Goal: Information Seeking & Learning: Find specific page/section

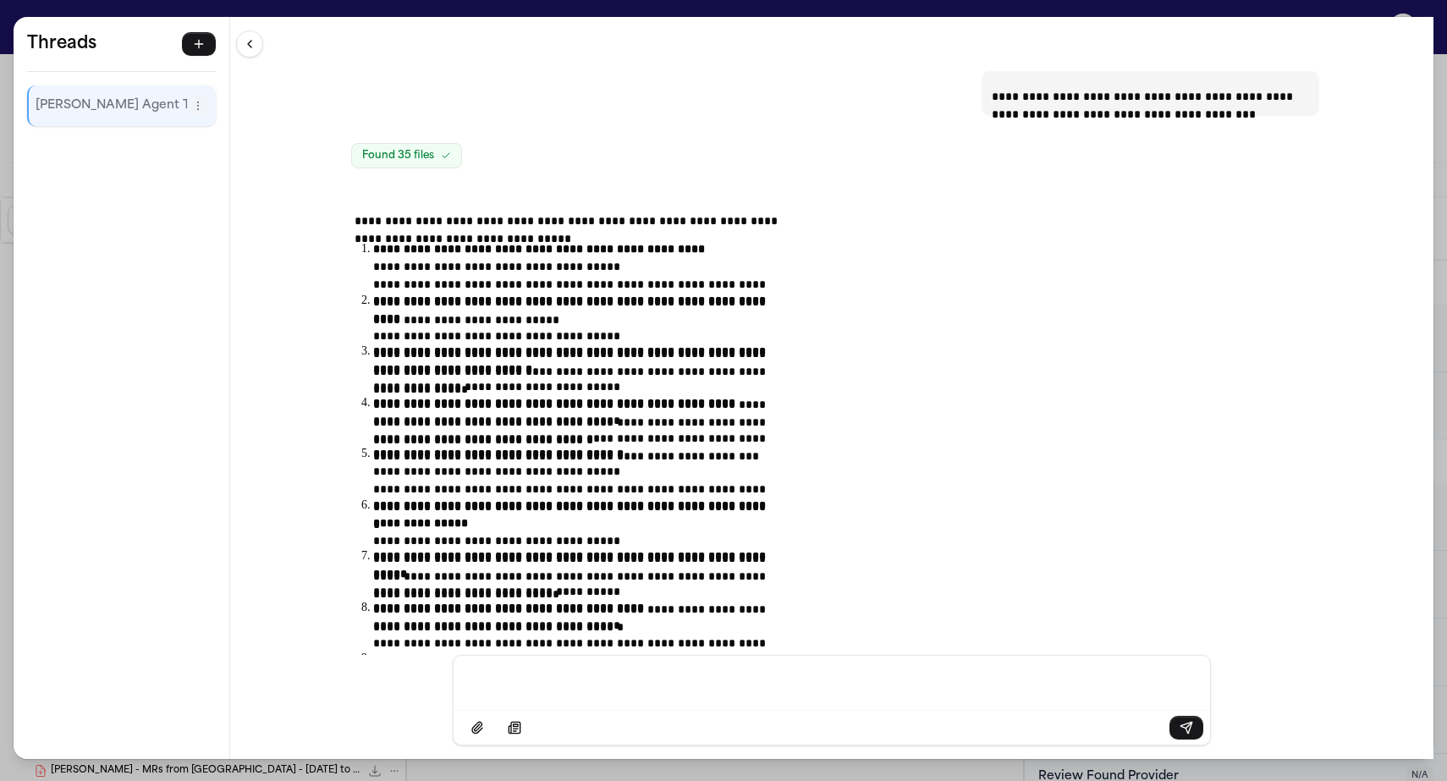
scroll to position [43075, 0]
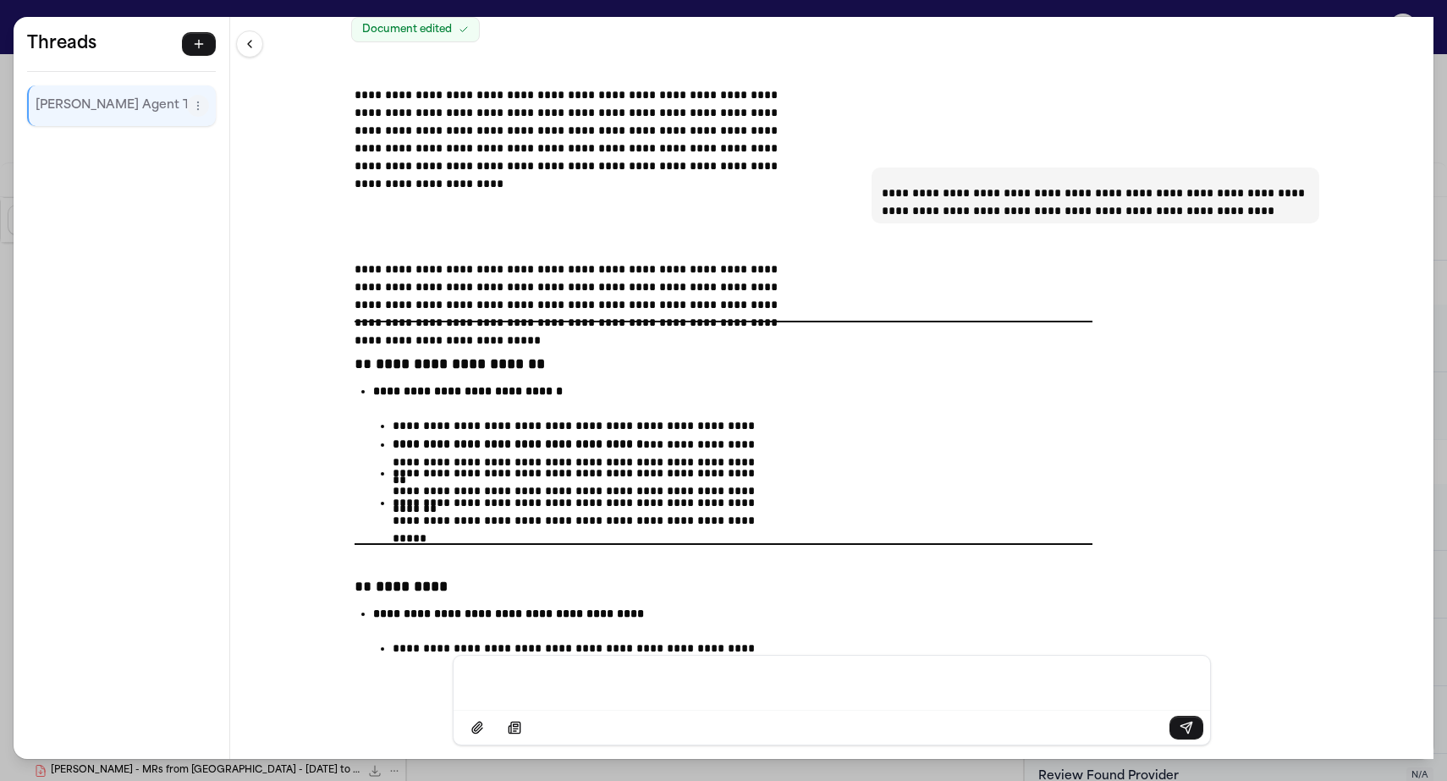
click at [431, 17] on div "**********" at bounding box center [832, 336] width 1204 height 638
click at [439, 6] on div "**********" at bounding box center [723, 390] width 1447 height 781
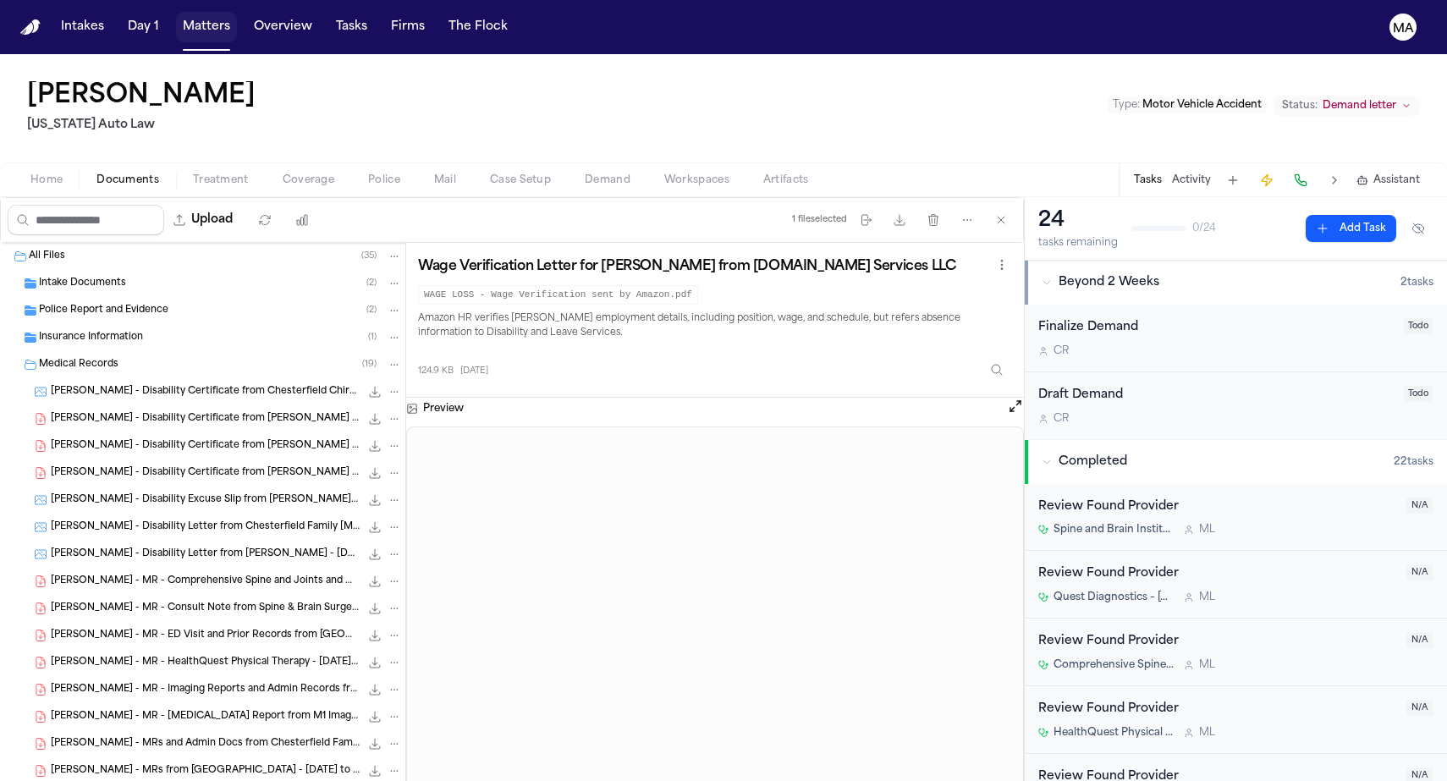
click at [176, 15] on button "Matters" at bounding box center [206, 27] width 61 height 30
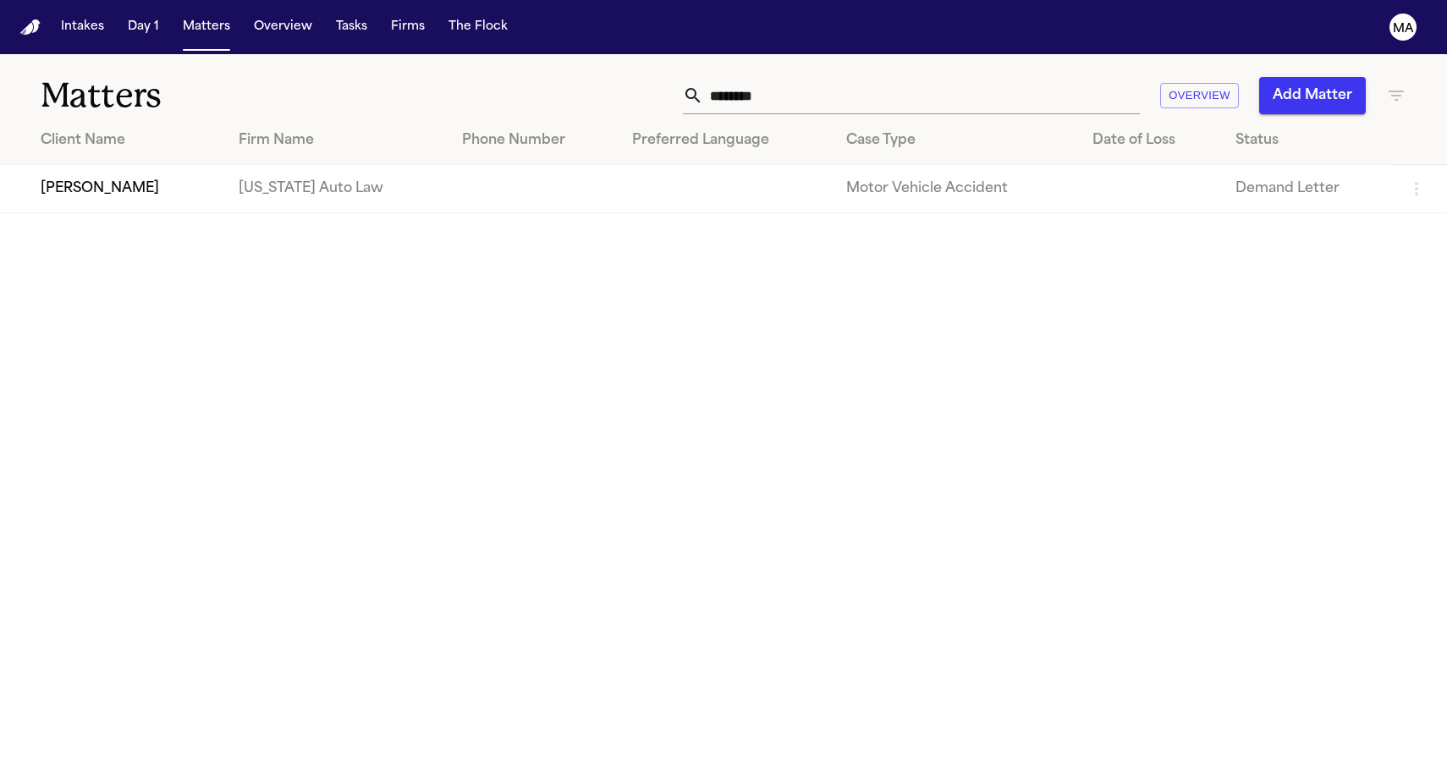
click at [1034, 77] on input "********" at bounding box center [921, 95] width 437 height 37
drag, startPoint x: 1020, startPoint y: 80, endPoint x: 852, endPoint y: 80, distance: 167.6
click at [855, 80] on div "******** Overview Add Matter" at bounding box center [919, 95] width 976 height 37
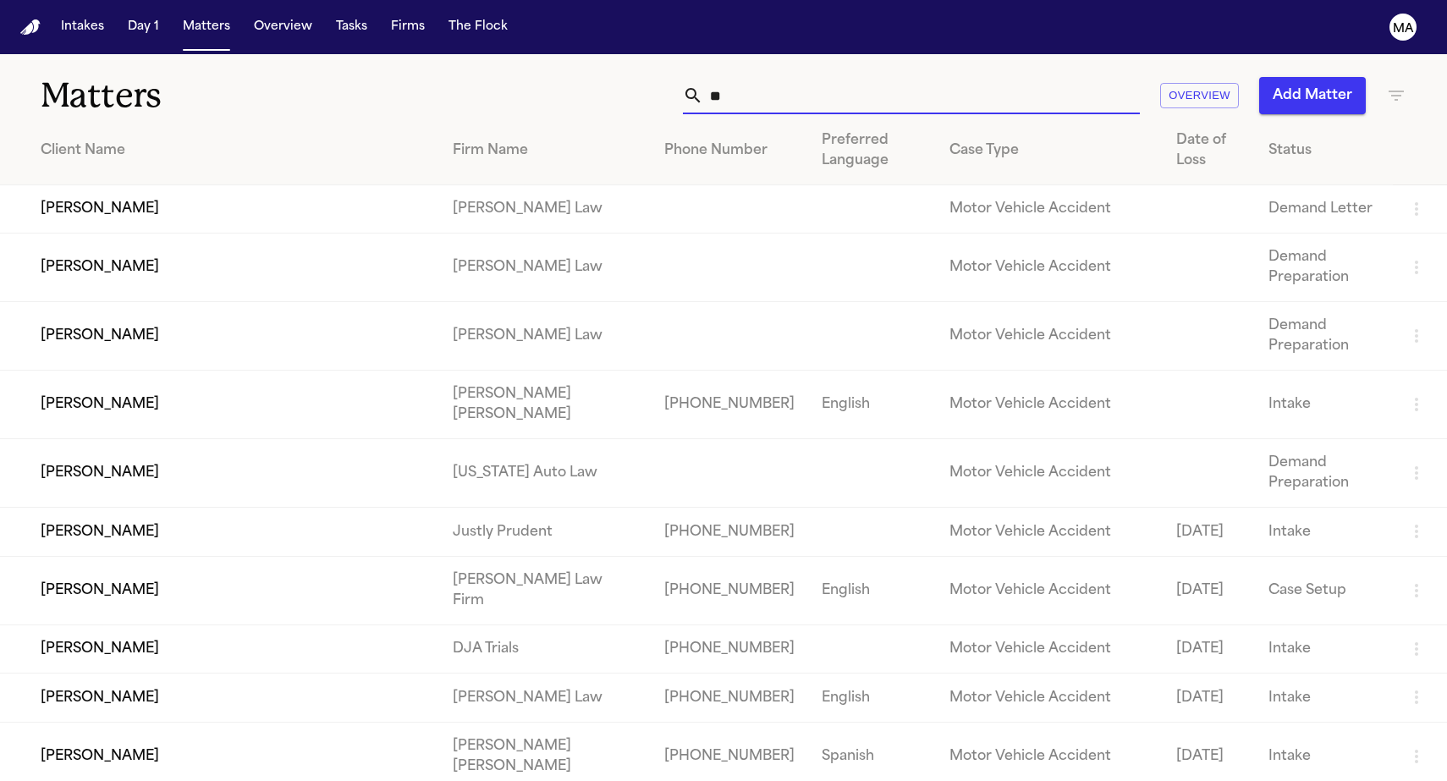
type input "*"
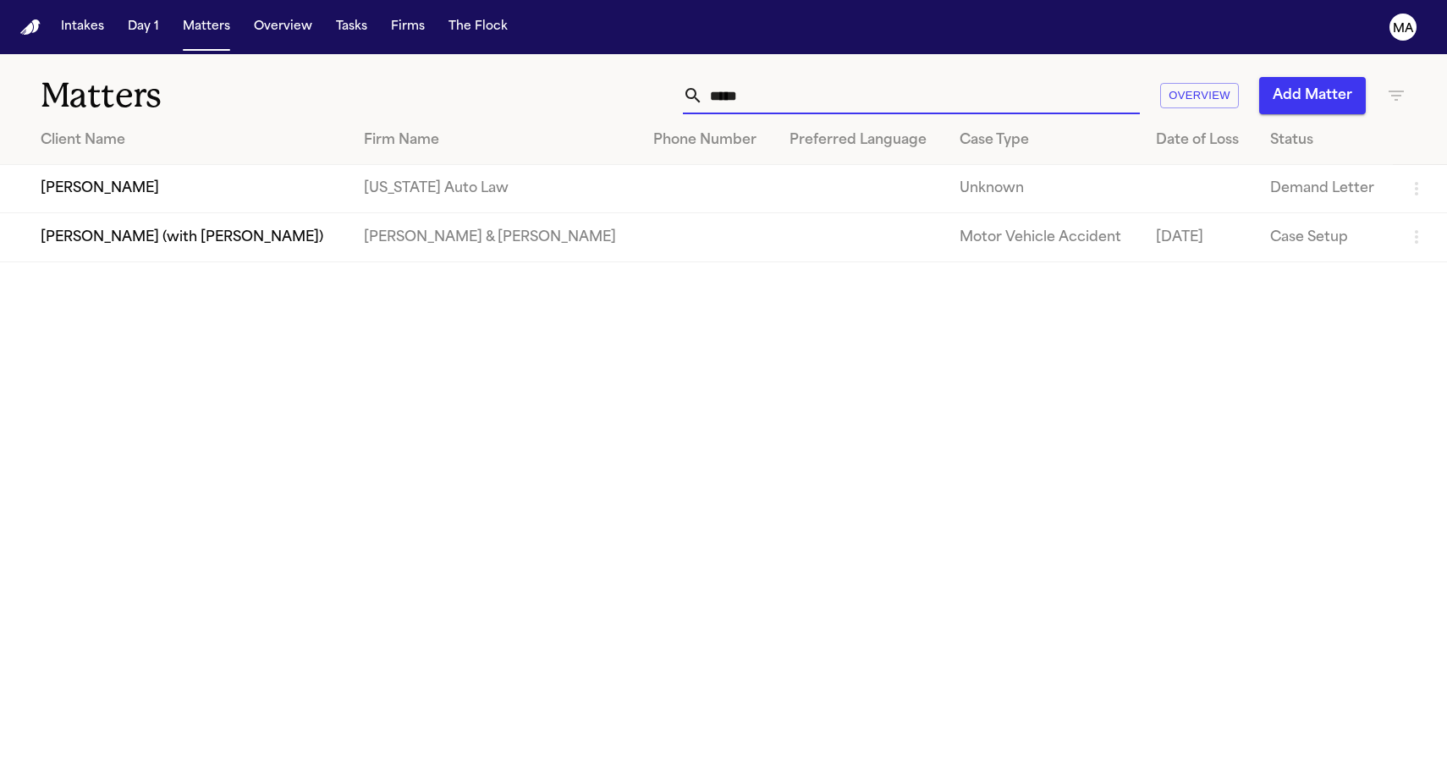
type input "*****"
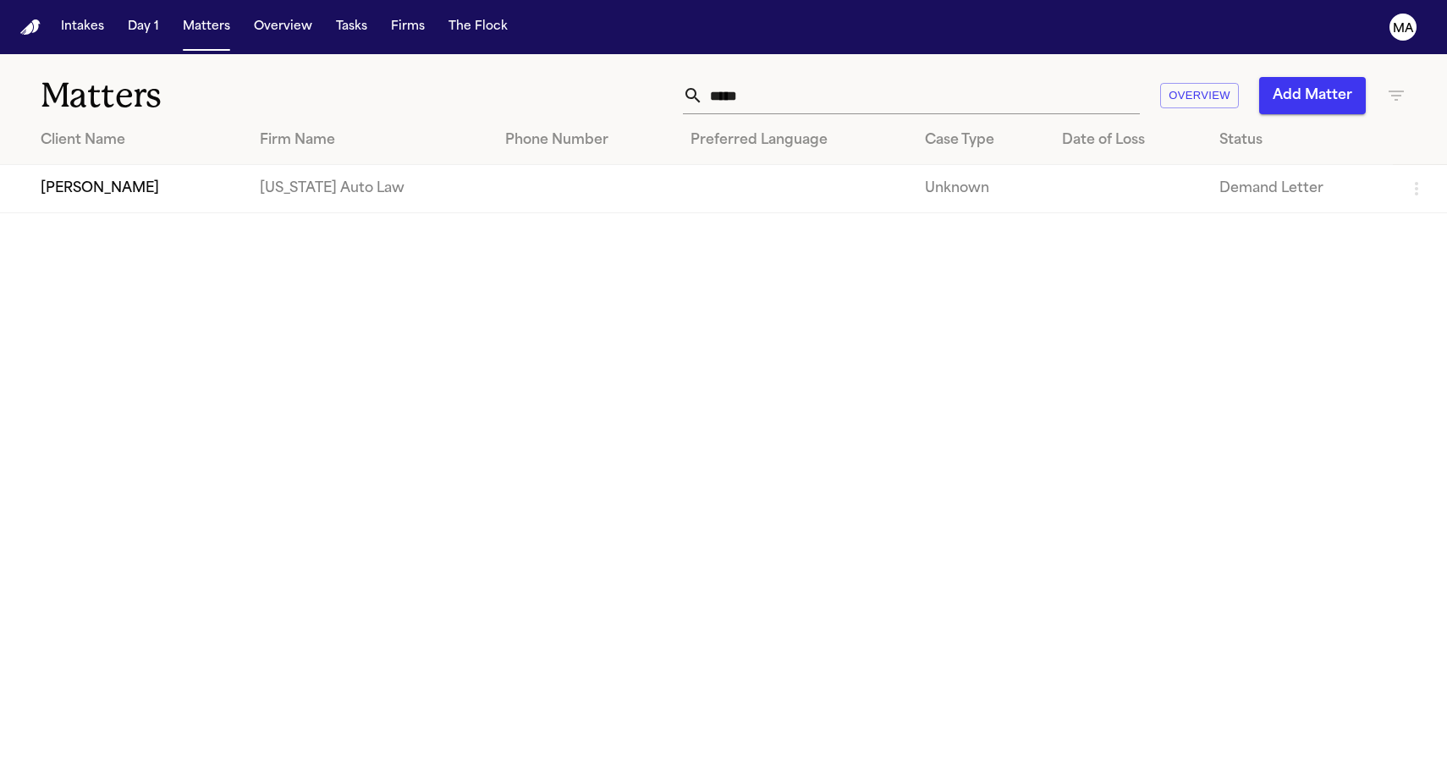
drag, startPoint x: 852, startPoint y: 80, endPoint x: 165, endPoint y: 149, distance: 690.6
click at [165, 165] on td "[PERSON_NAME]" at bounding box center [123, 189] width 246 height 48
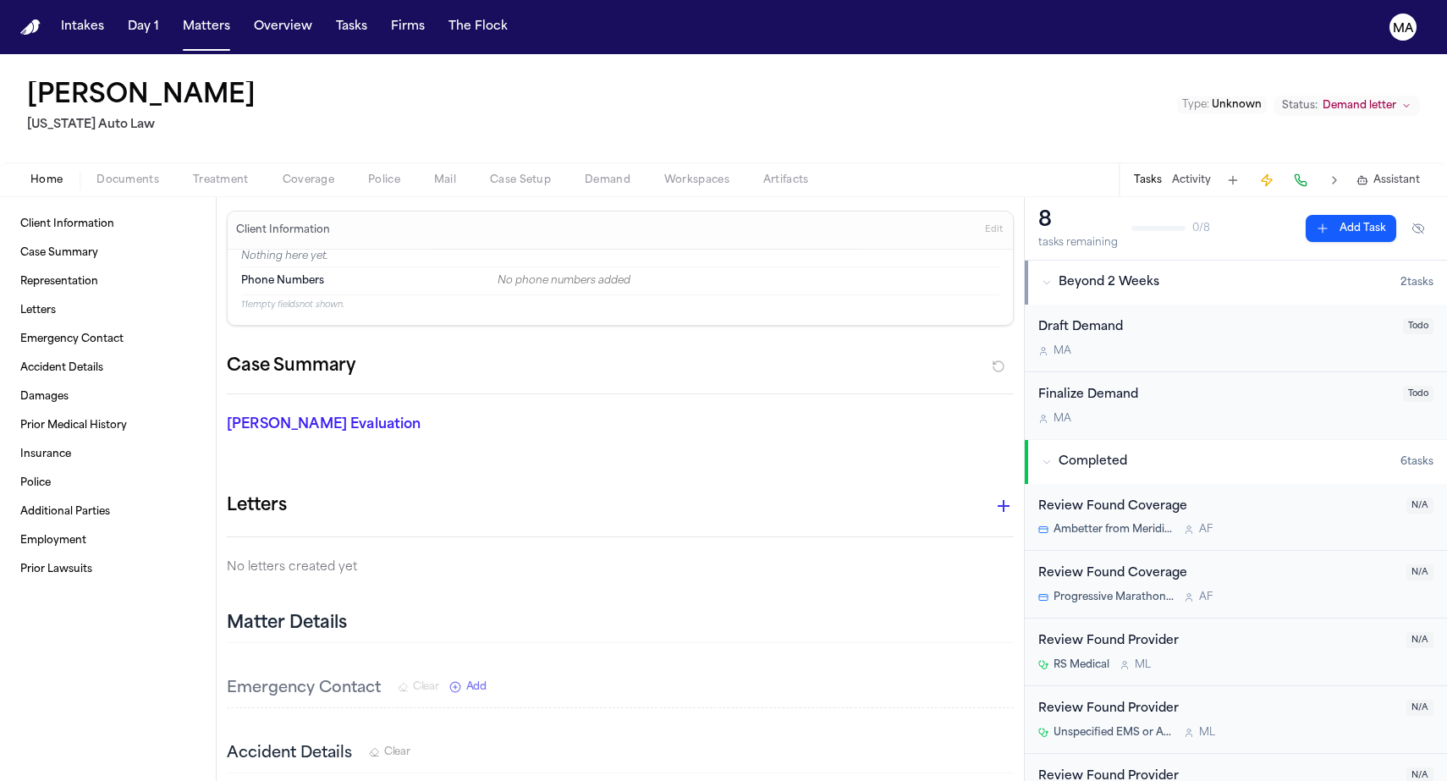
click at [89, 162] on div "Home Documents Treatment Coverage Police Mail Case Setup Demand Workspaces Arti…" at bounding box center [723, 179] width 1447 height 34
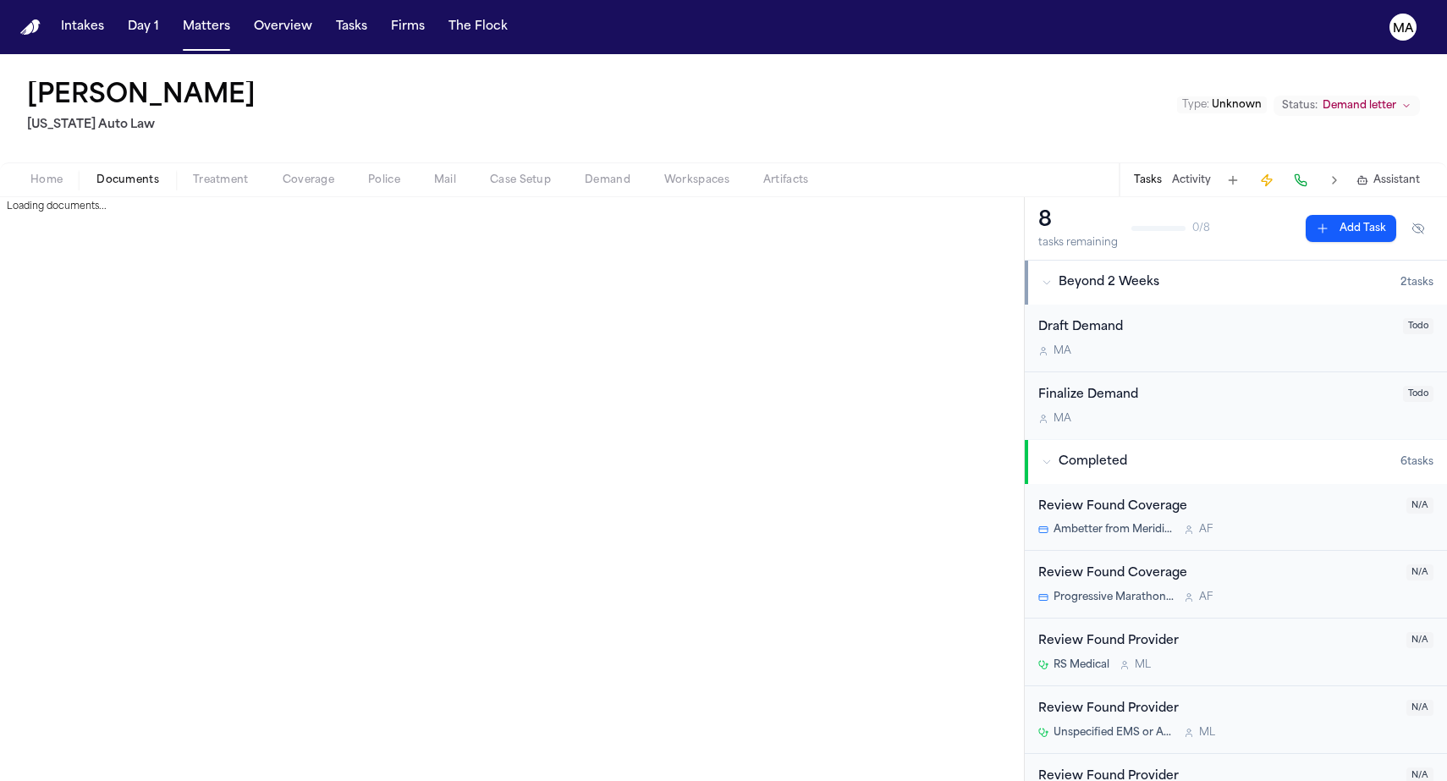
click at [96, 174] on span "Documents" at bounding box center [127, 181] width 63 height 14
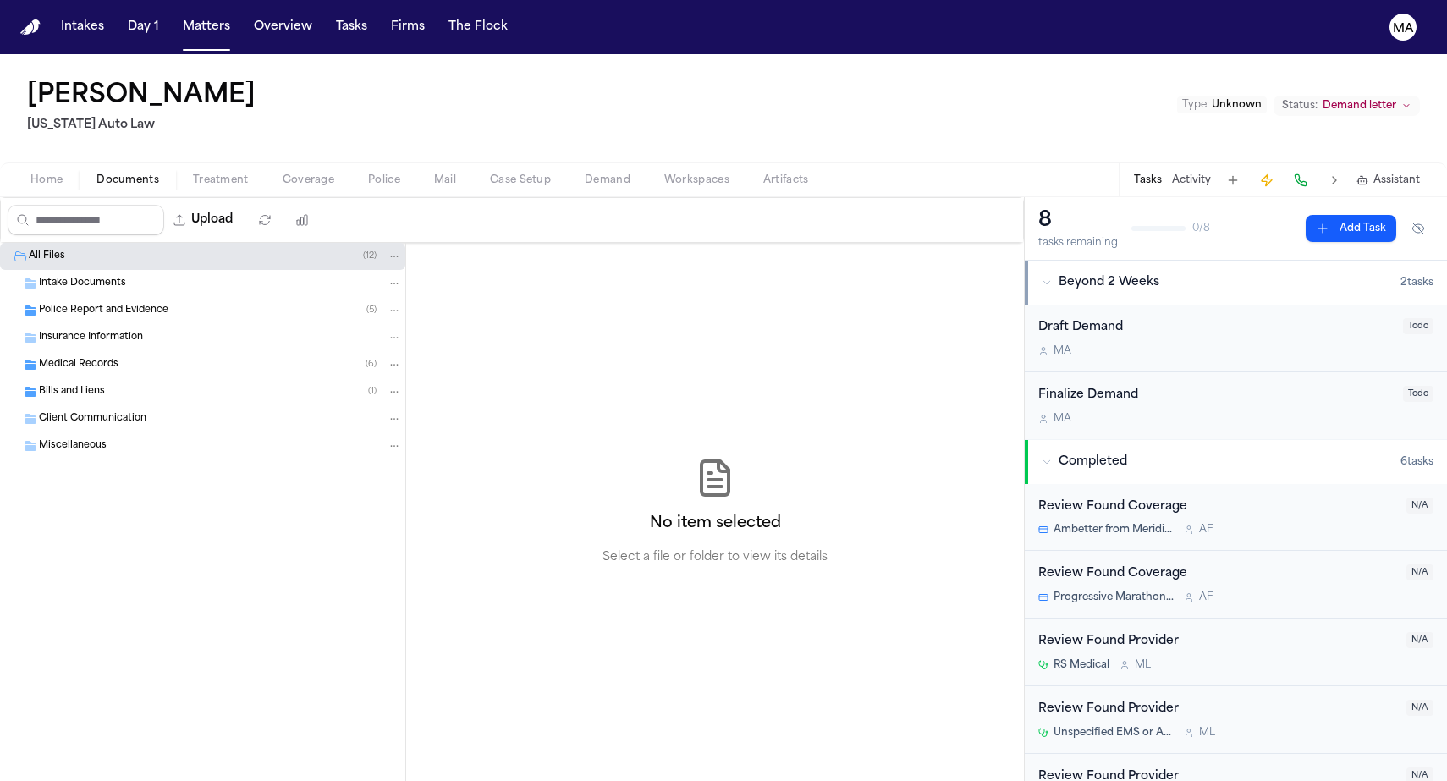
click at [94, 384] on div "Bills and Liens ( 1 )" at bounding box center [220, 391] width 363 height 15
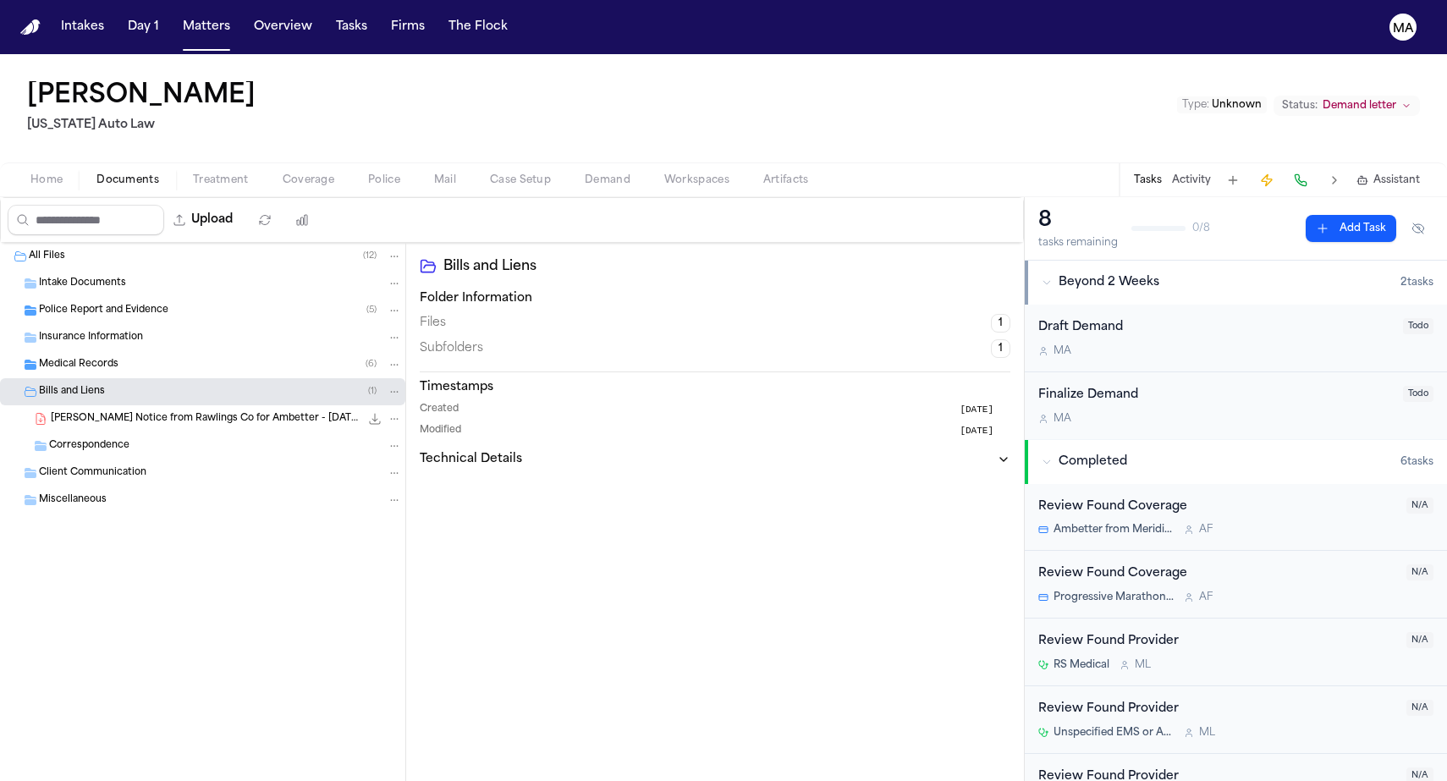
click at [94, 384] on div "Bills and Liens ( 1 )" at bounding box center [220, 391] width 363 height 15
click at [664, 174] on span "Workspaces" at bounding box center [696, 181] width 65 height 14
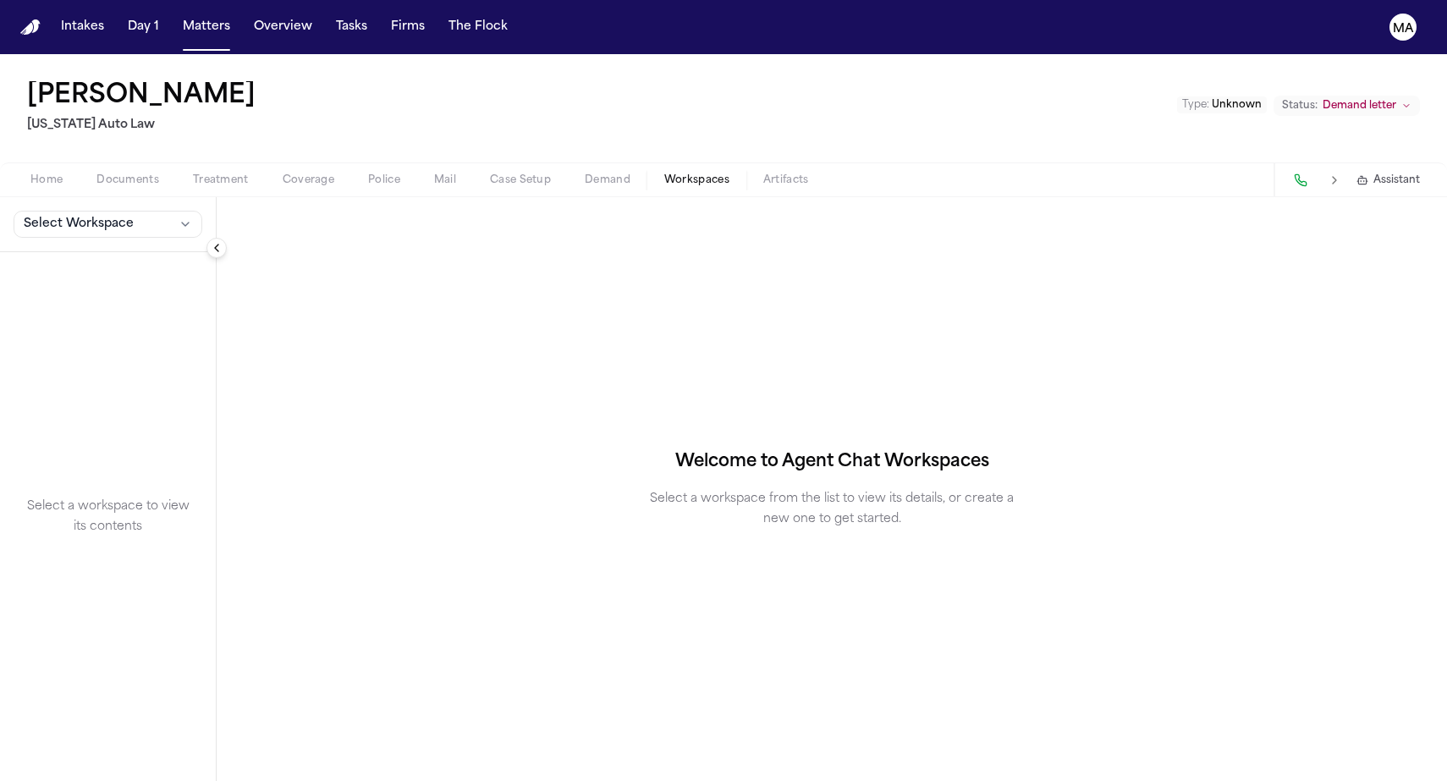
click at [585, 174] on span "Demand" at bounding box center [608, 181] width 46 height 14
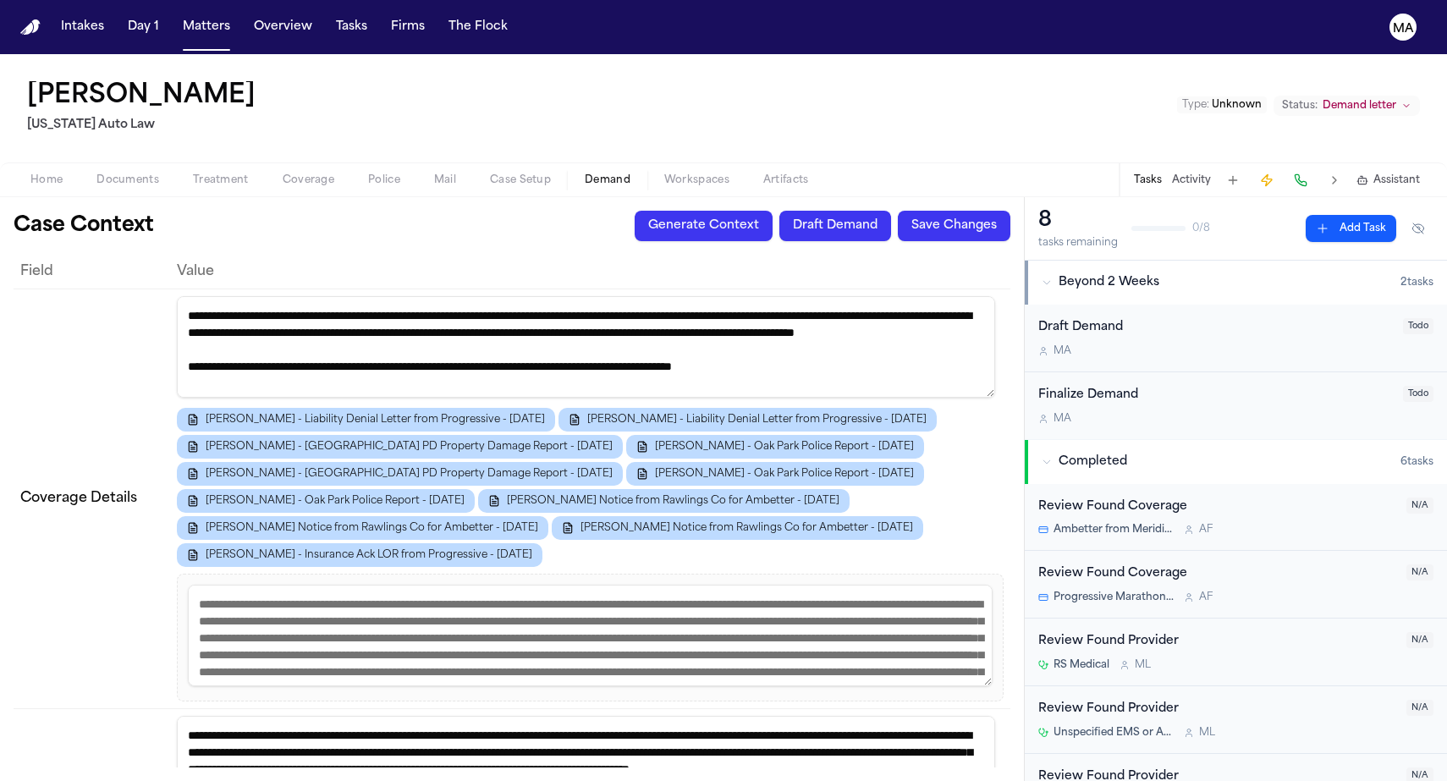
click at [664, 174] on span "Workspaces" at bounding box center [696, 181] width 65 height 14
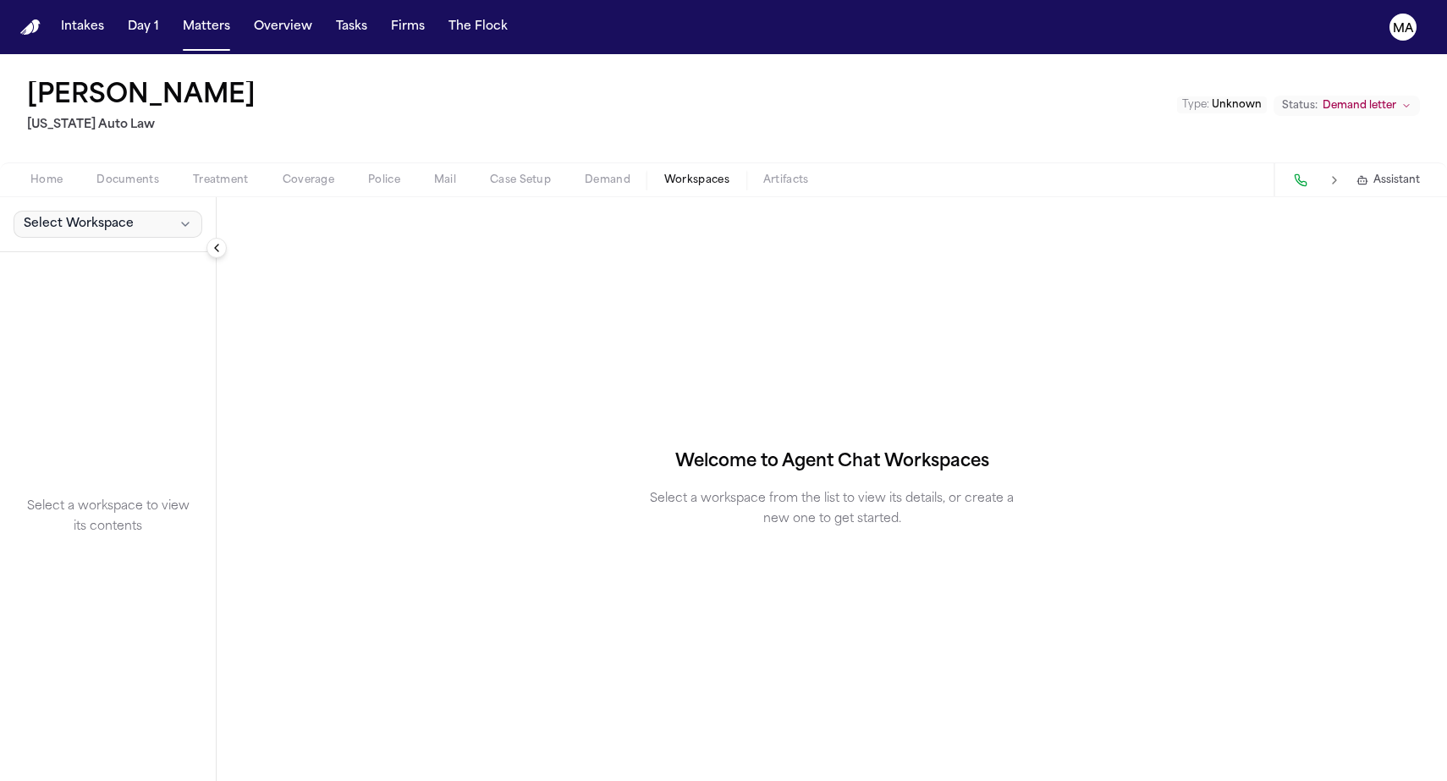
click at [89, 211] on button "Select Workspace" at bounding box center [108, 224] width 189 height 27
click at [73, 152] on button "[PERSON_NAME] Agent Demand" at bounding box center [128, 153] width 245 height 27
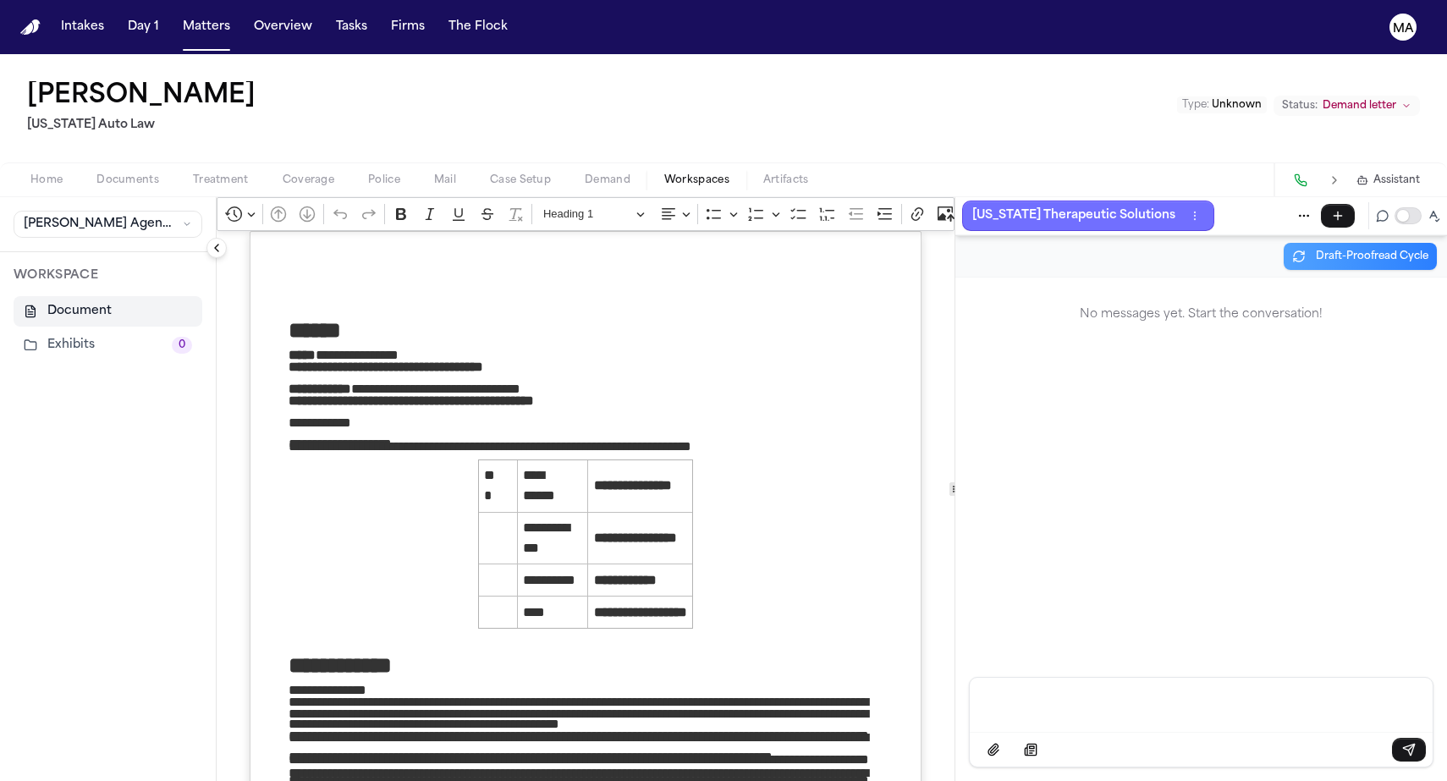
click at [1022, 201] on button "[US_STATE] Therapeutic Solutions" at bounding box center [1088, 216] width 252 height 30
click at [994, 206] on p "[US_STATE] Therapeutic Solutions" at bounding box center [1073, 216] width 203 height 20
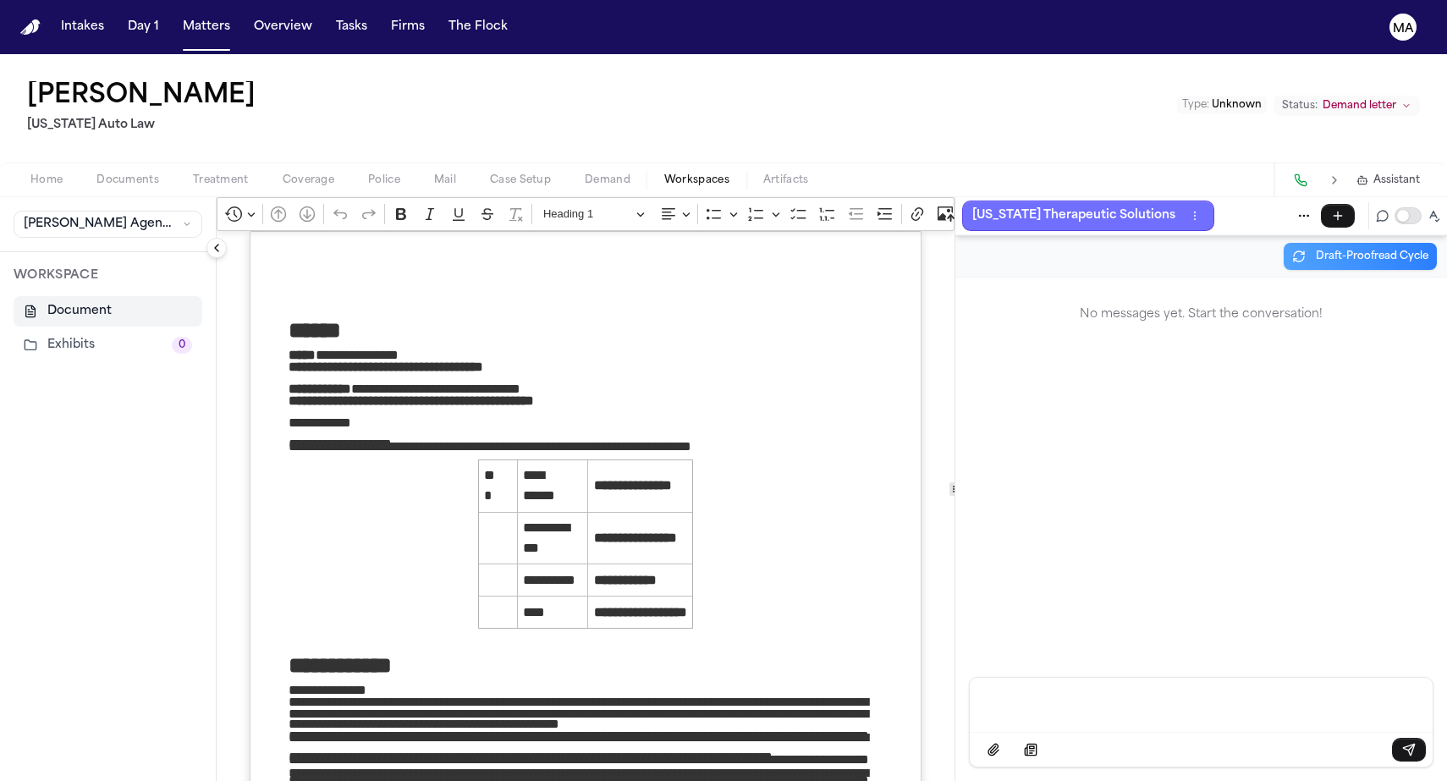
click at [994, 206] on p "[US_STATE] Therapeutic Solutions" at bounding box center [1073, 216] width 203 height 20
click at [585, 174] on span "Demand" at bounding box center [608, 181] width 46 height 14
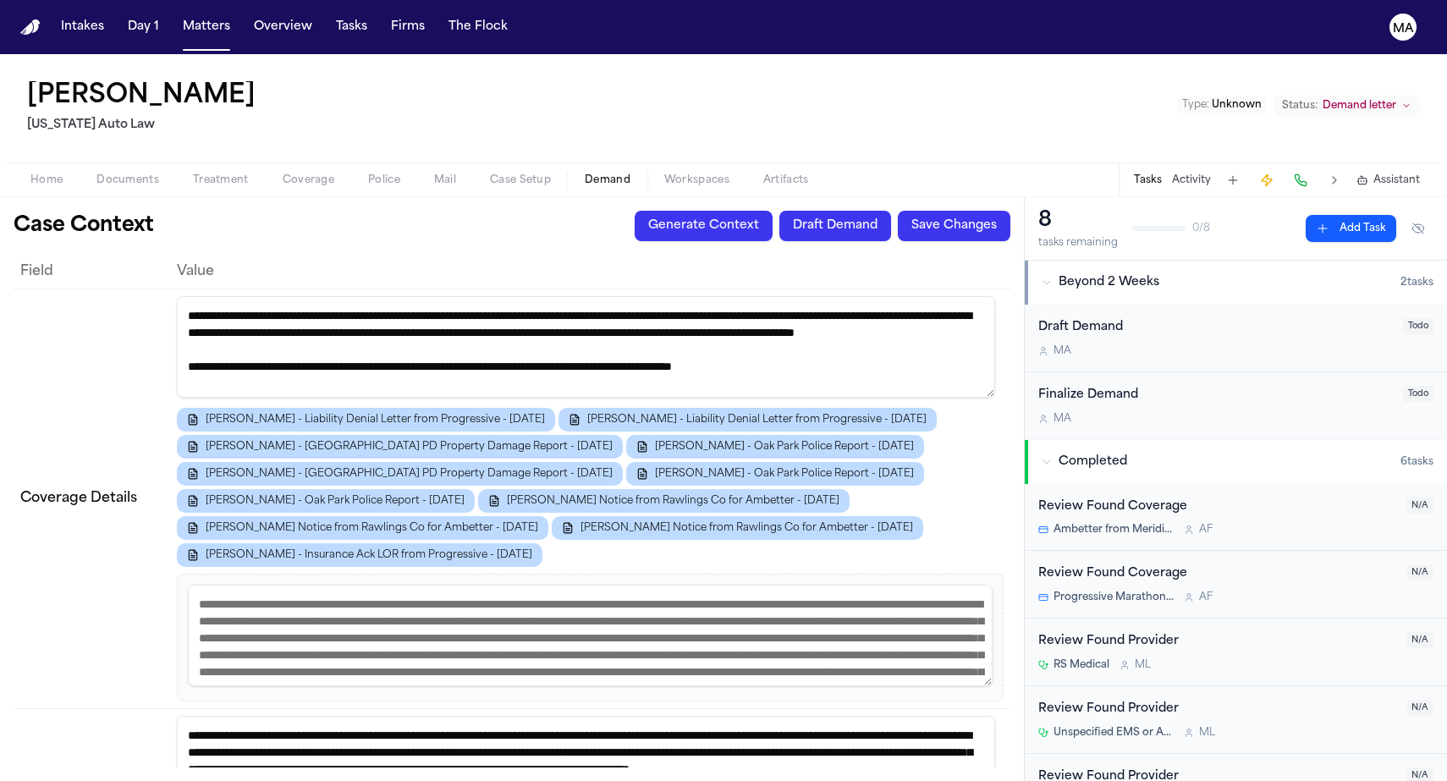
click at [485, 162] on div "Home Documents Treatment Coverage Police Mail Case Setup Demand Workspaces Arti…" at bounding box center [723, 179] width 1447 height 34
click at [474, 197] on div "Case Context Generate Context Draft Demand Save Changes Field Value Coverage De…" at bounding box center [512, 489] width 1024 height 584
click at [664, 174] on span "Workspaces" at bounding box center [696, 181] width 65 height 14
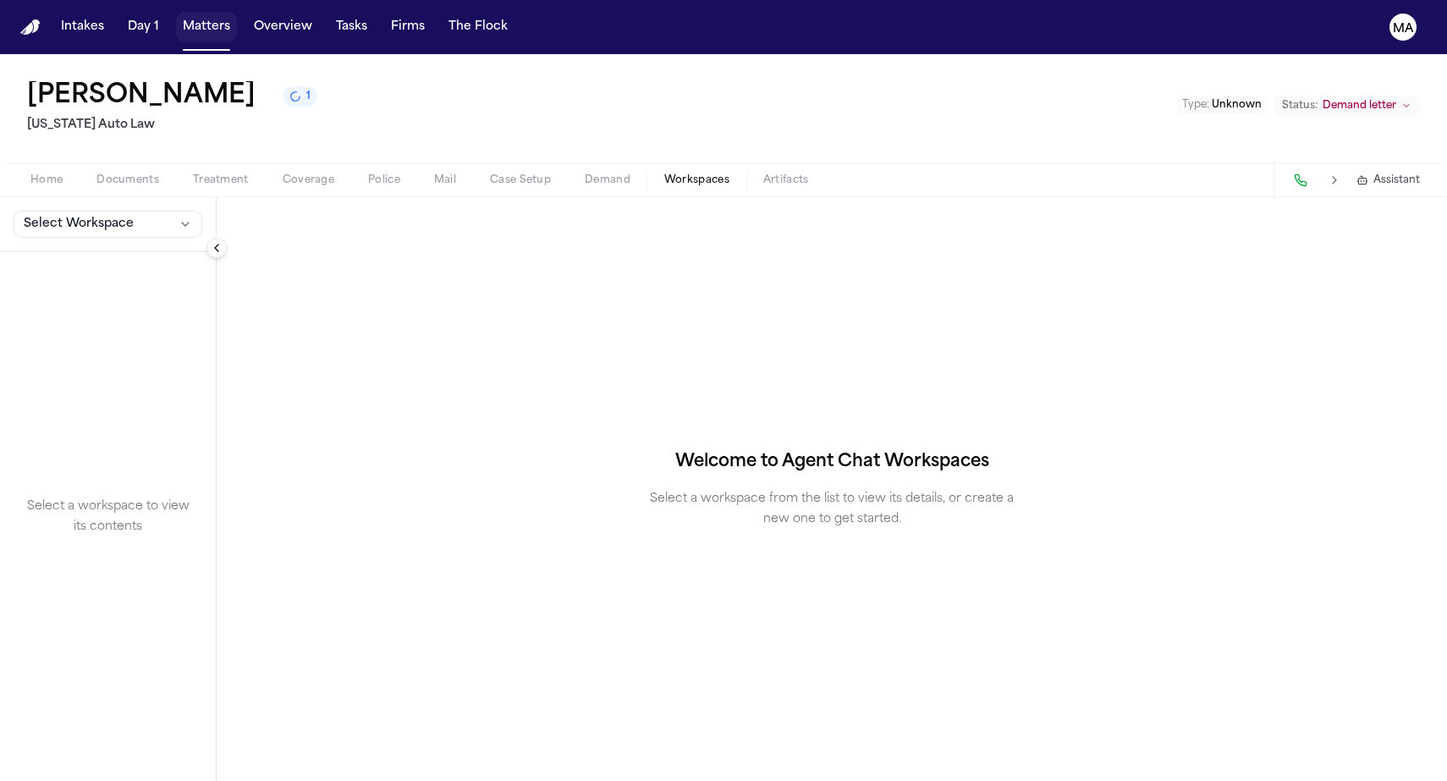
click at [176, 22] on button "Matters" at bounding box center [206, 27] width 61 height 30
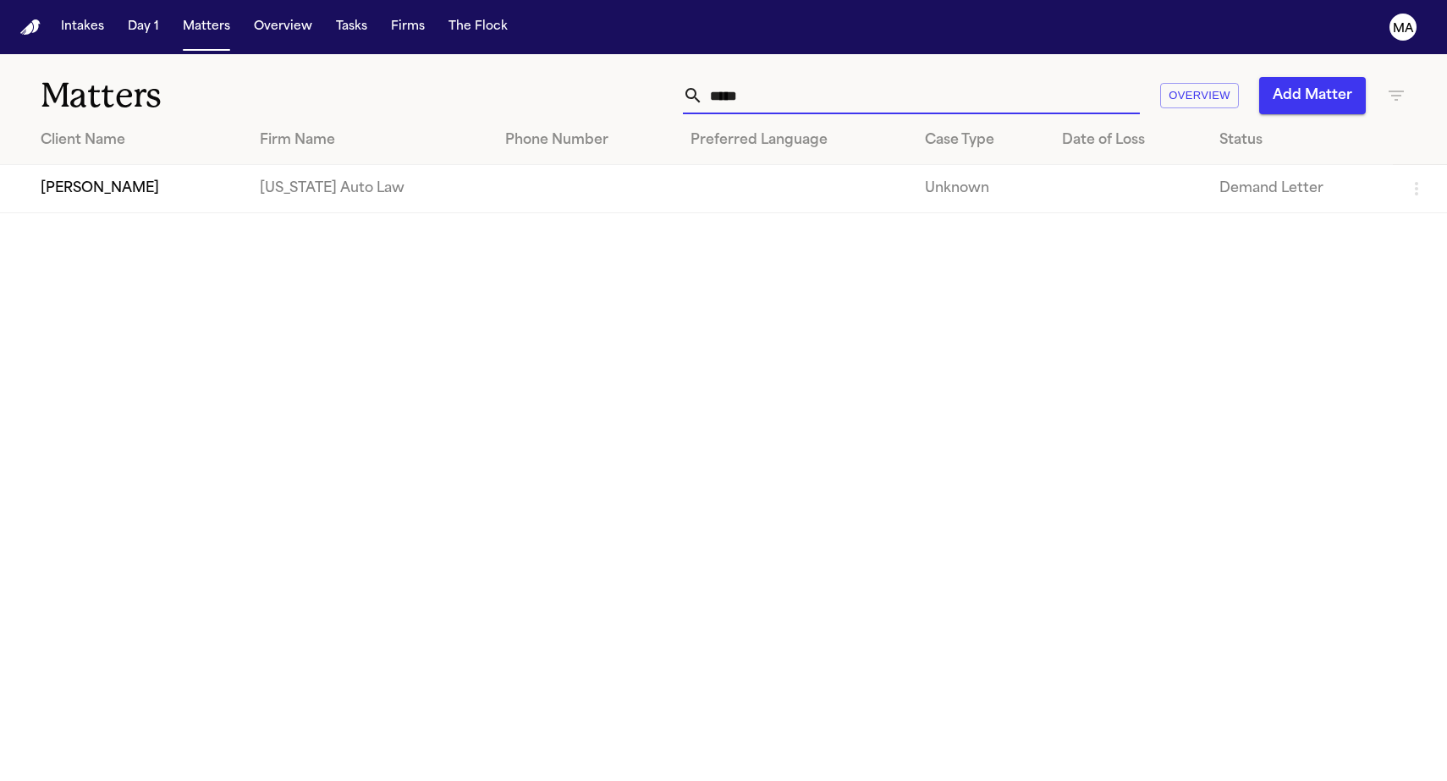
drag, startPoint x: 1036, startPoint y: 68, endPoint x: 783, endPoint y: 68, distance: 253.1
click at [783, 77] on div "***** Overview Add Matter" at bounding box center [919, 95] width 976 height 37
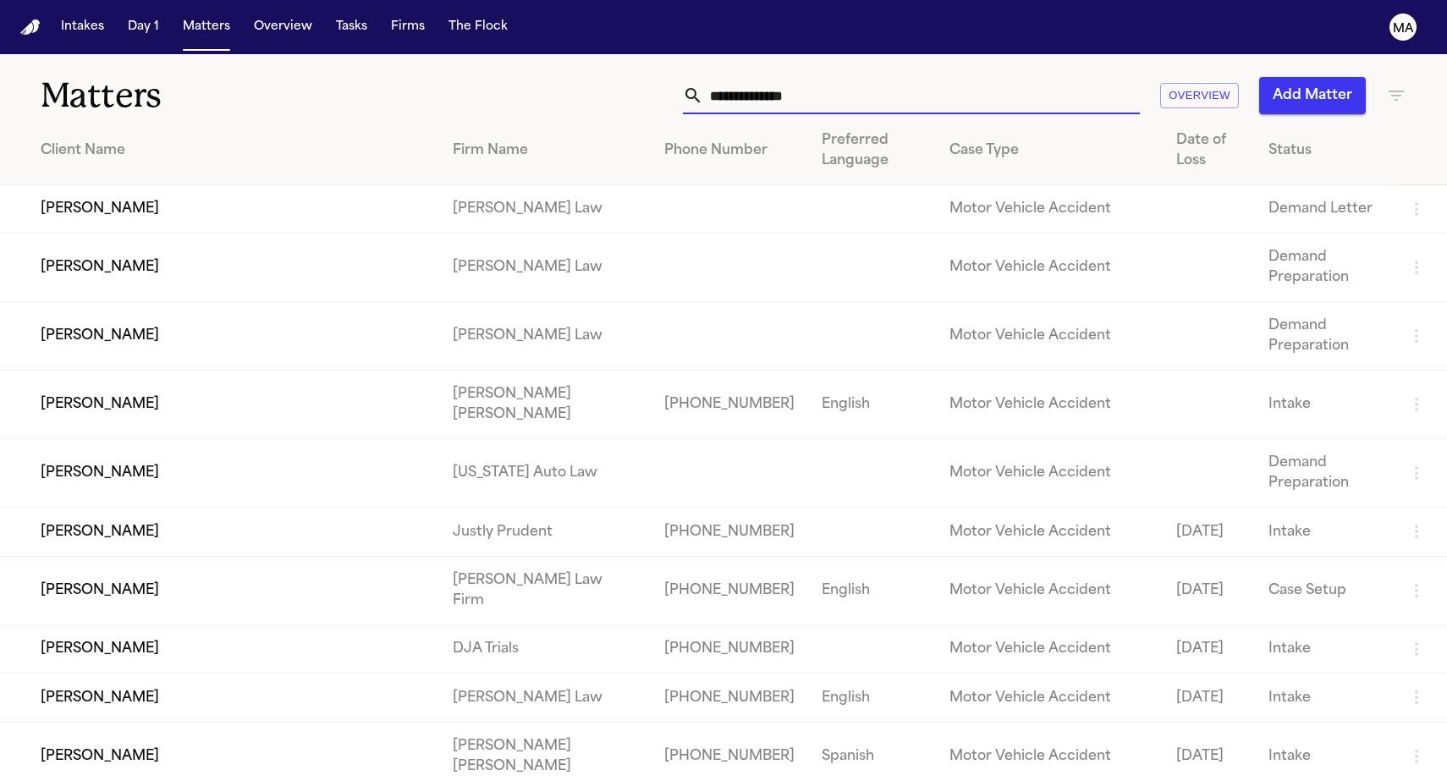
click at [1386, 85] on icon "button" at bounding box center [1396, 95] width 20 height 20
click at [1385, 780] on div at bounding box center [723, 781] width 1447 height 0
click at [1386, 85] on icon "button" at bounding box center [1396, 95] width 20 height 20
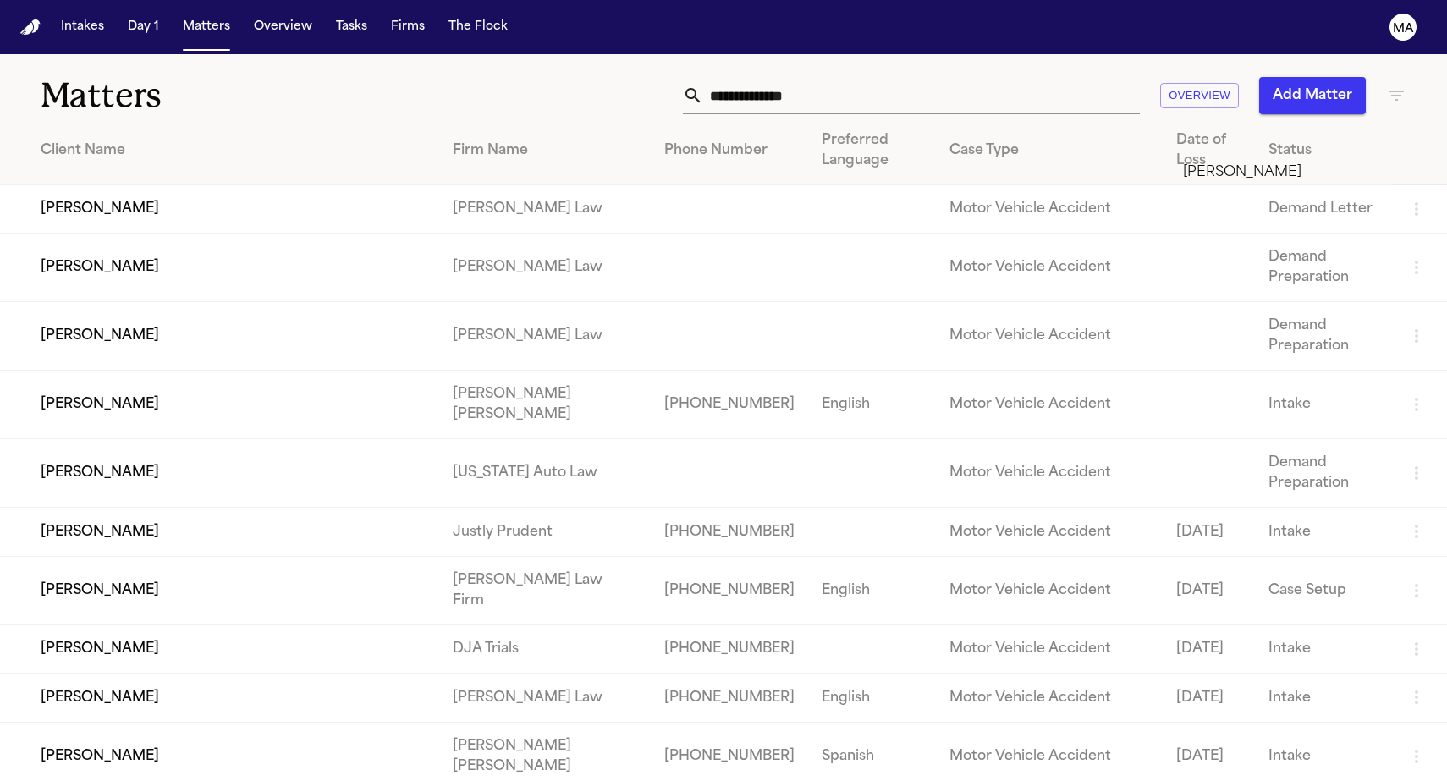
type input "*****"
click at [1302, 179] on li "[PERSON_NAME]" at bounding box center [1303, 172] width 240 height 20
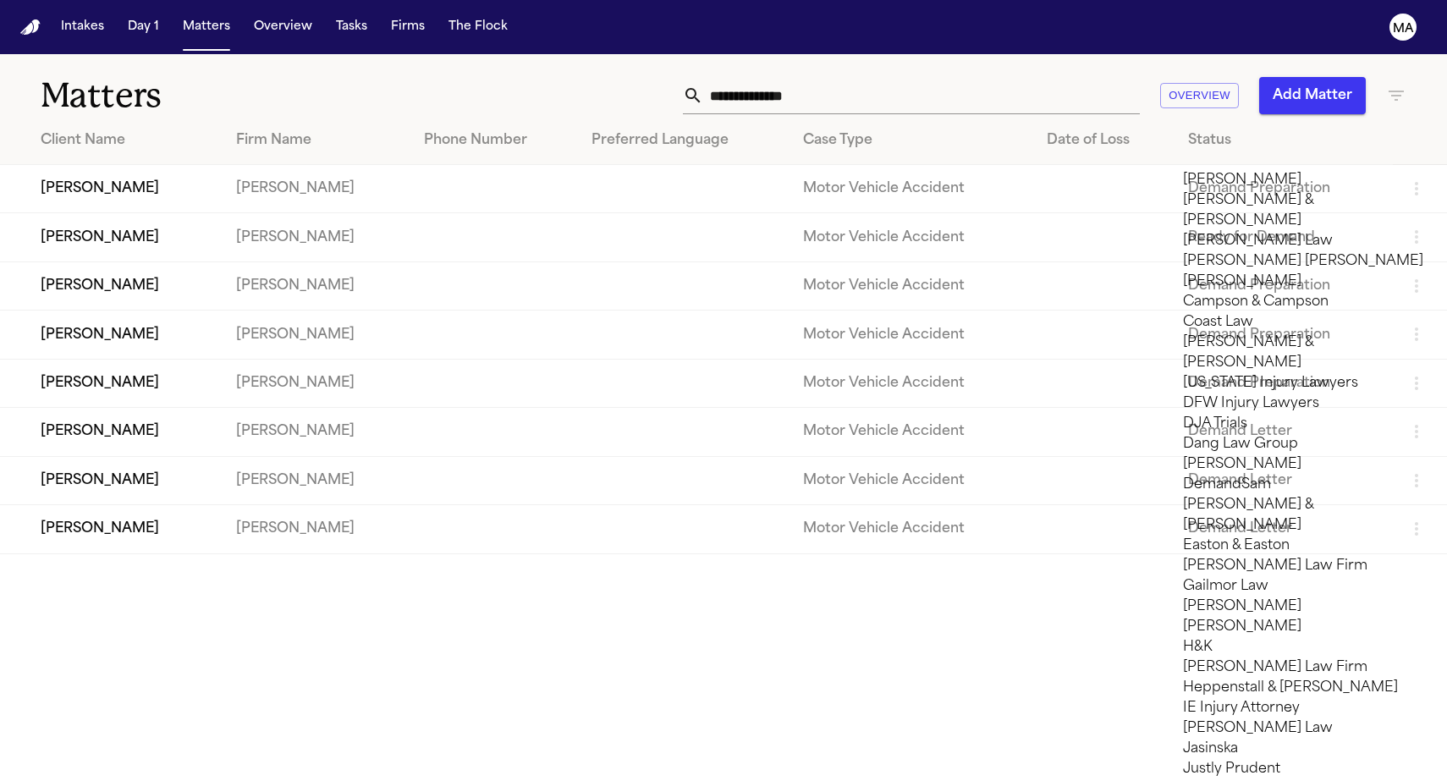
click at [369, 780] on div at bounding box center [723, 781] width 1447 height 0
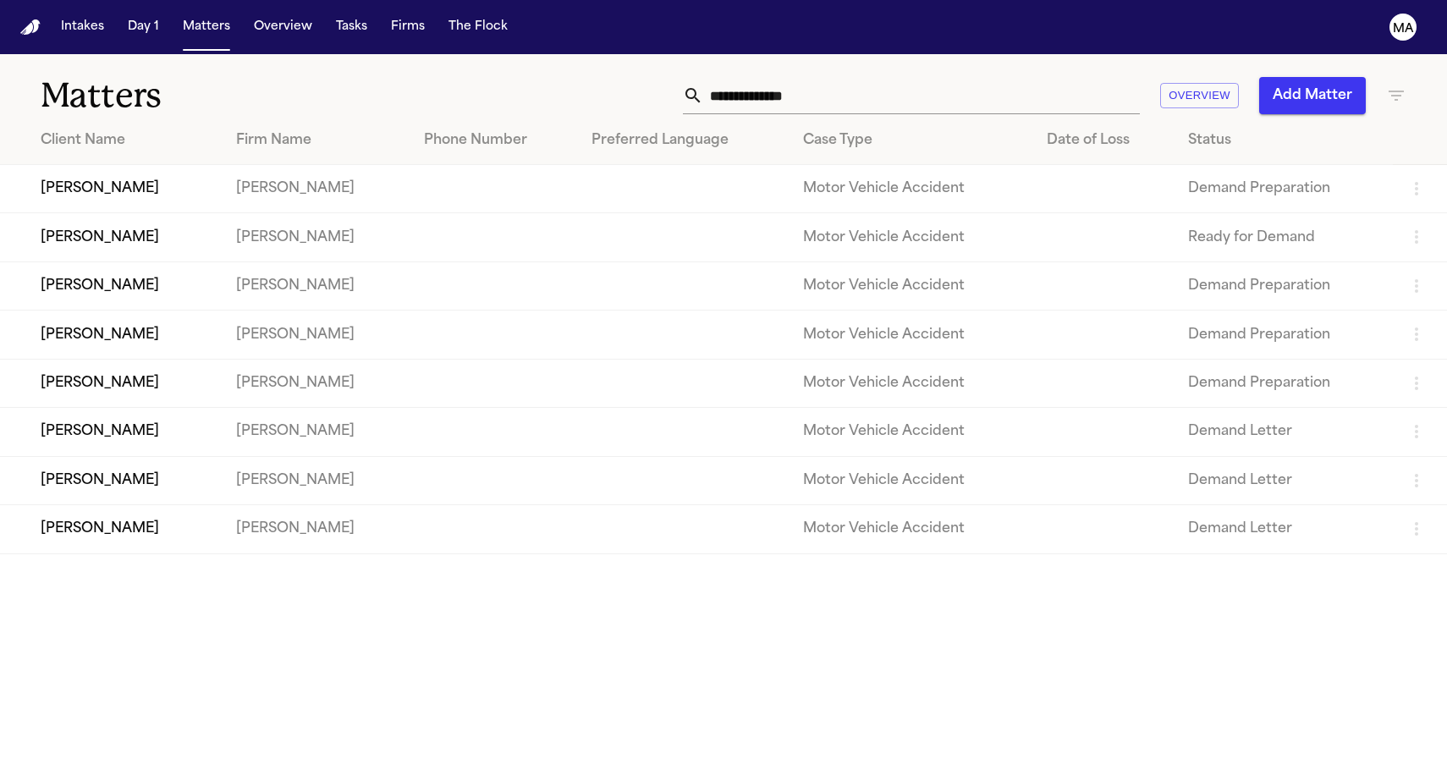
click at [111, 505] on td "[PERSON_NAME]" at bounding box center [111, 529] width 223 height 48
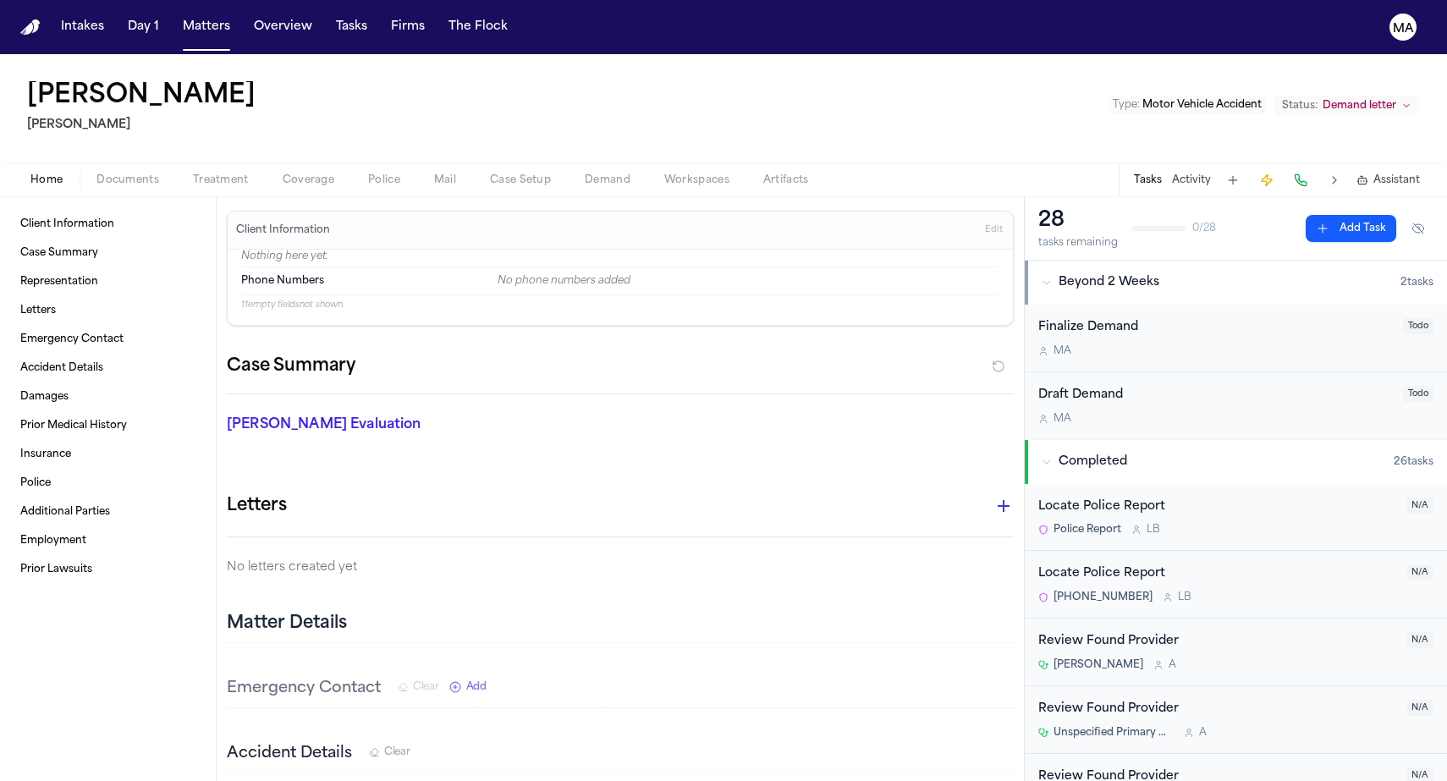
click at [585, 174] on span "Demand" at bounding box center [608, 181] width 46 height 14
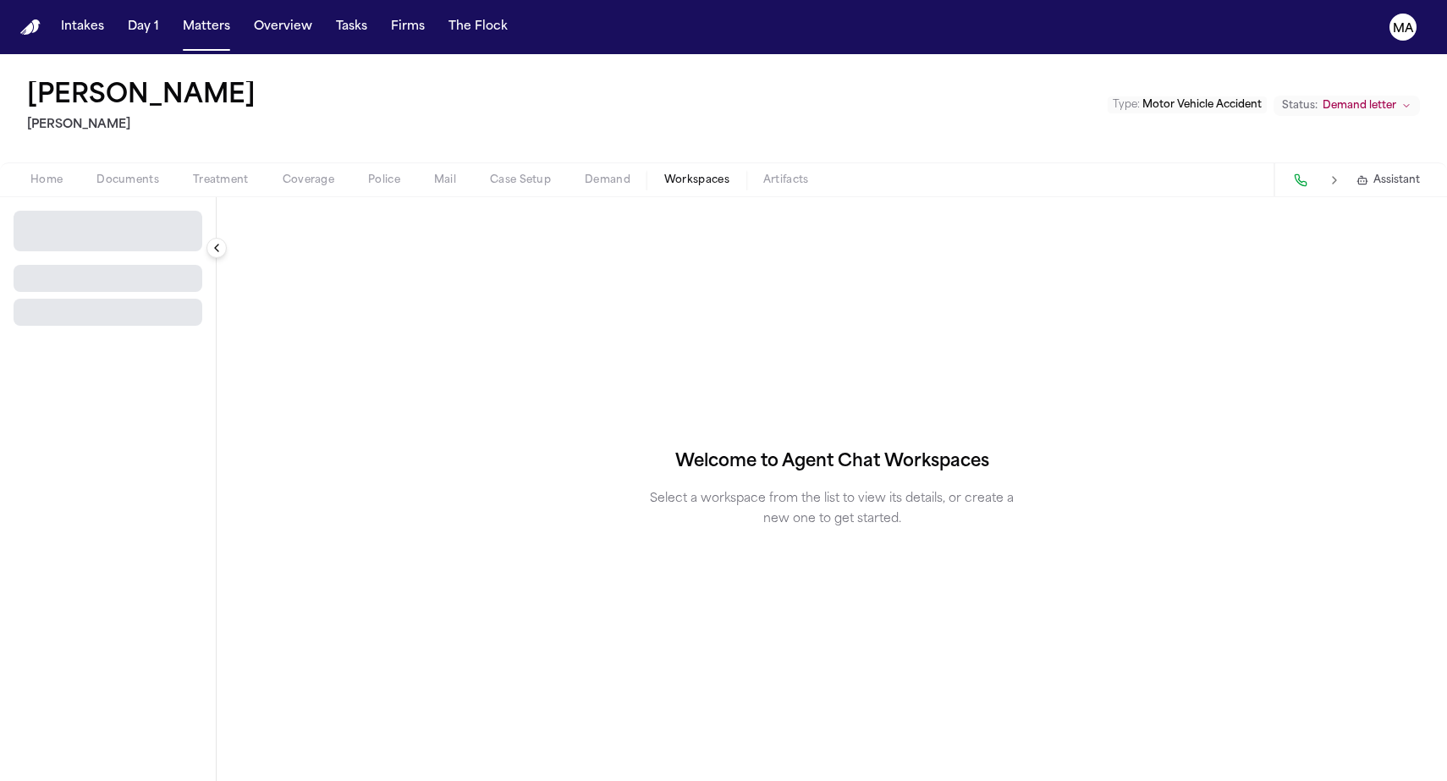
click at [664, 174] on span "Workspaces" at bounding box center [696, 181] width 65 height 14
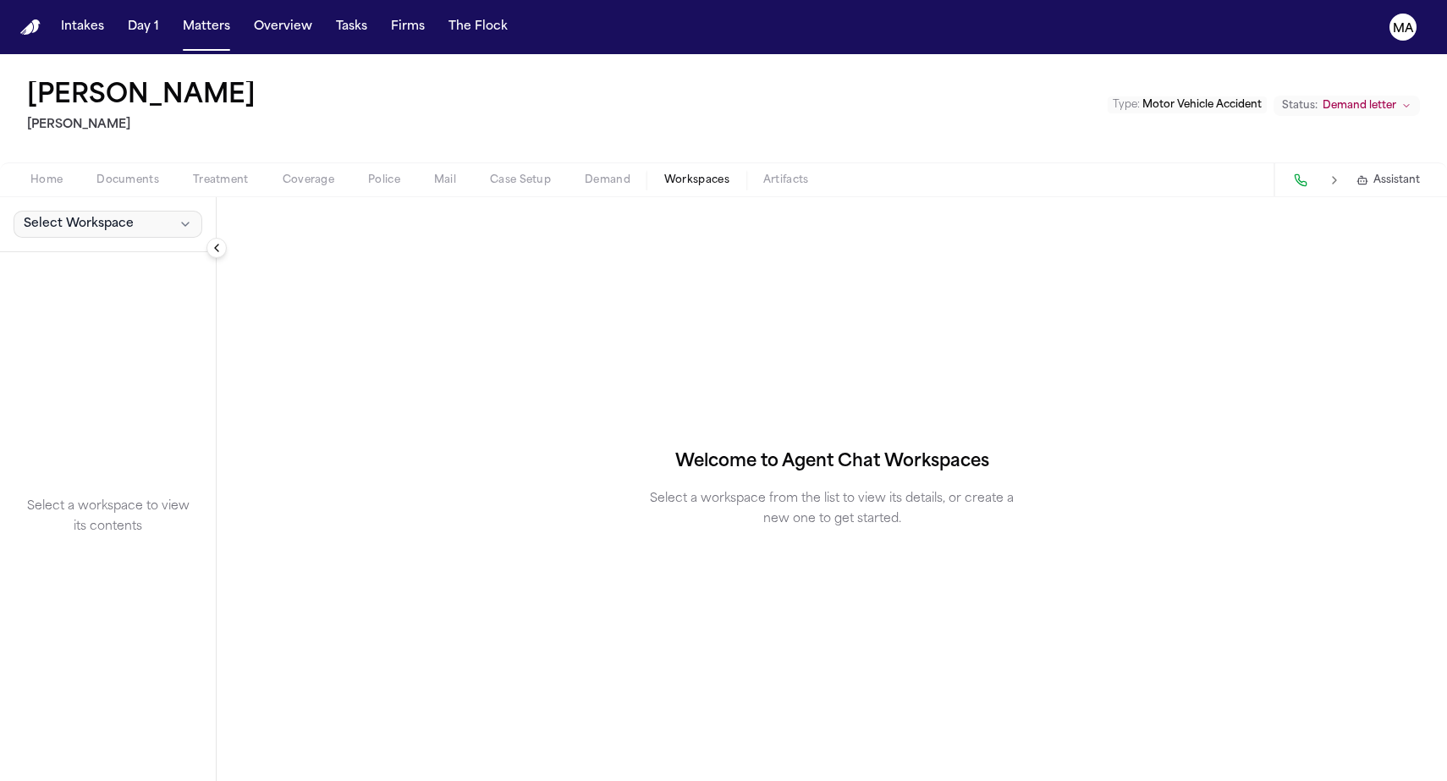
click at [179, 218] on icon "button" at bounding box center [186, 225] width 14 height 14
click at [33, 146] on span "[PERSON_NAME] Agent Demand" at bounding box center [114, 154] width 197 height 17
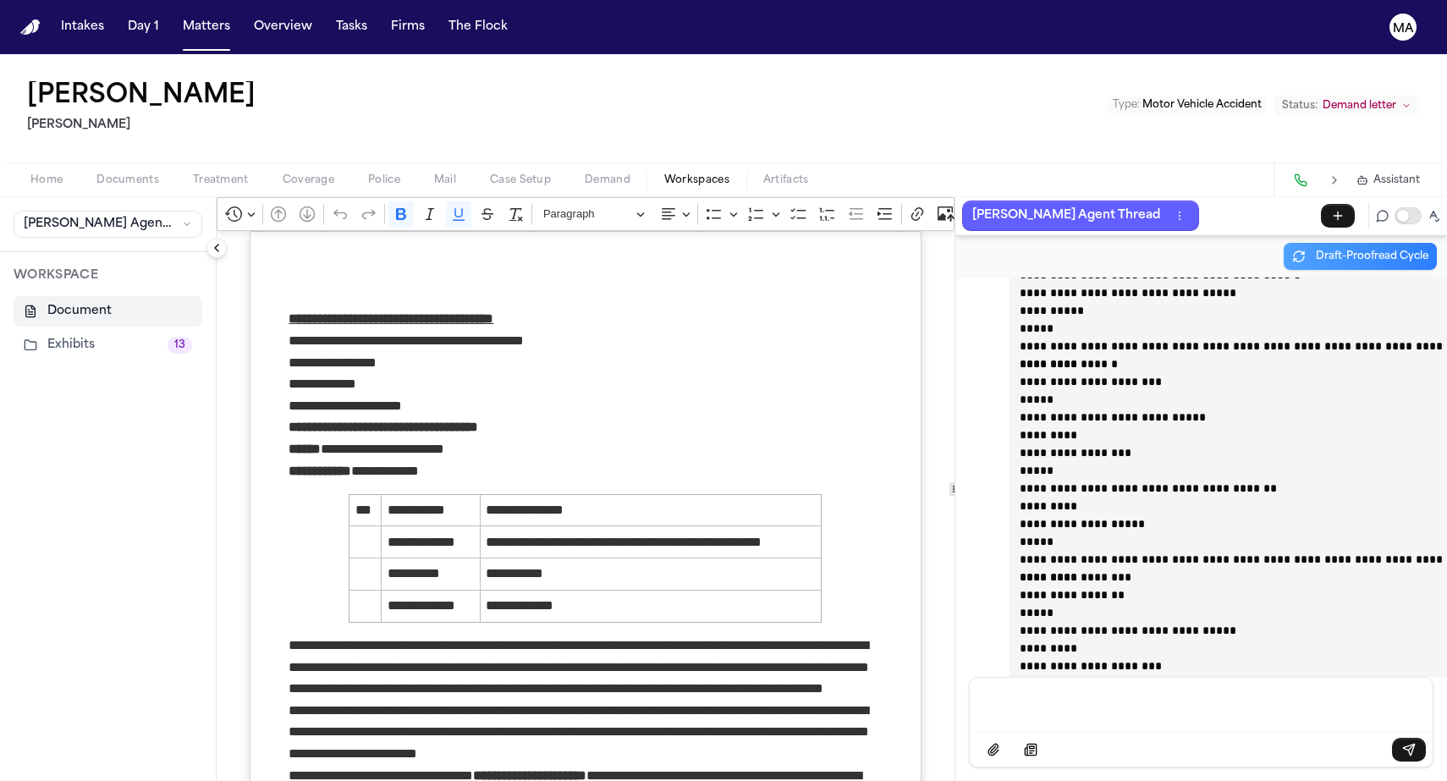
scroll to position [64263, 0]
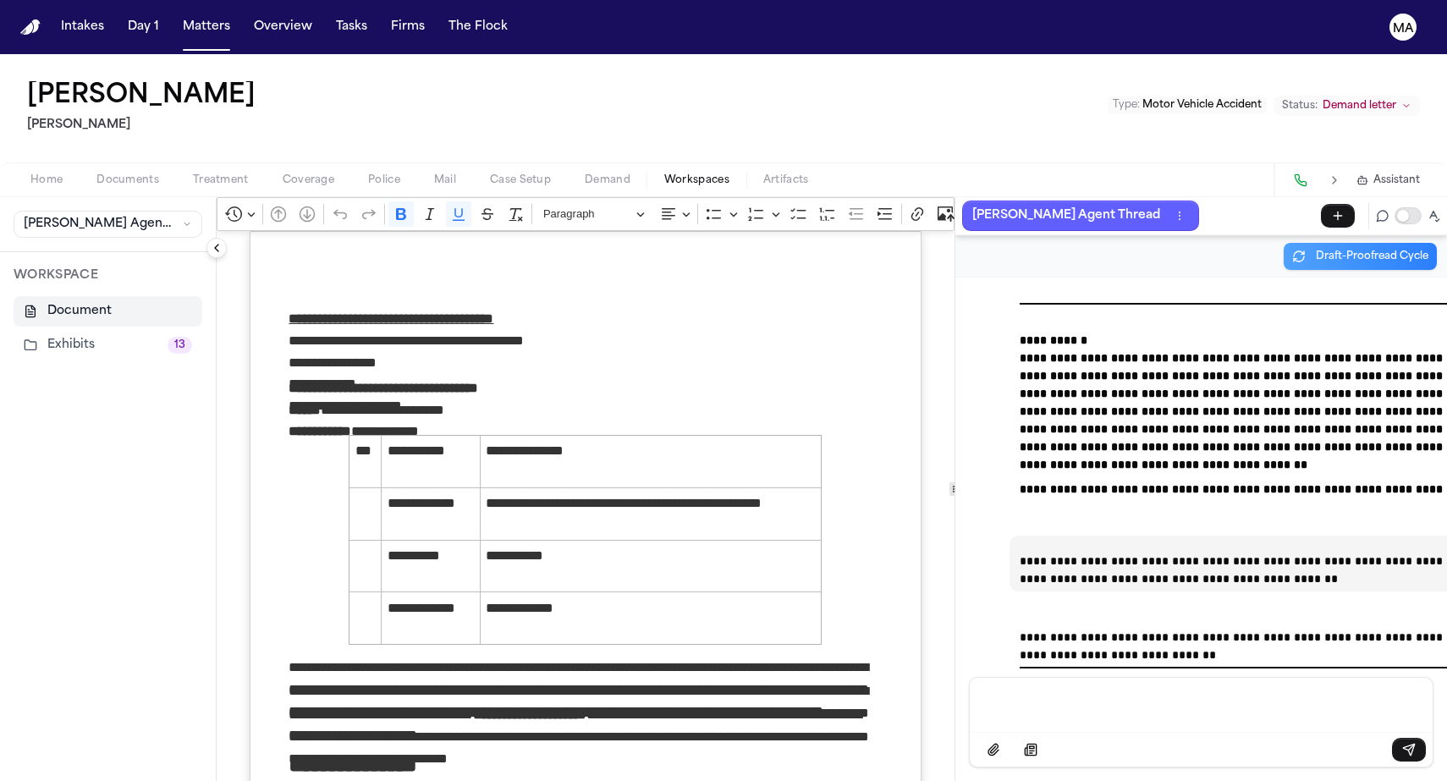
click at [31, 330] on button "Exhibits 13" at bounding box center [108, 345] width 189 height 30
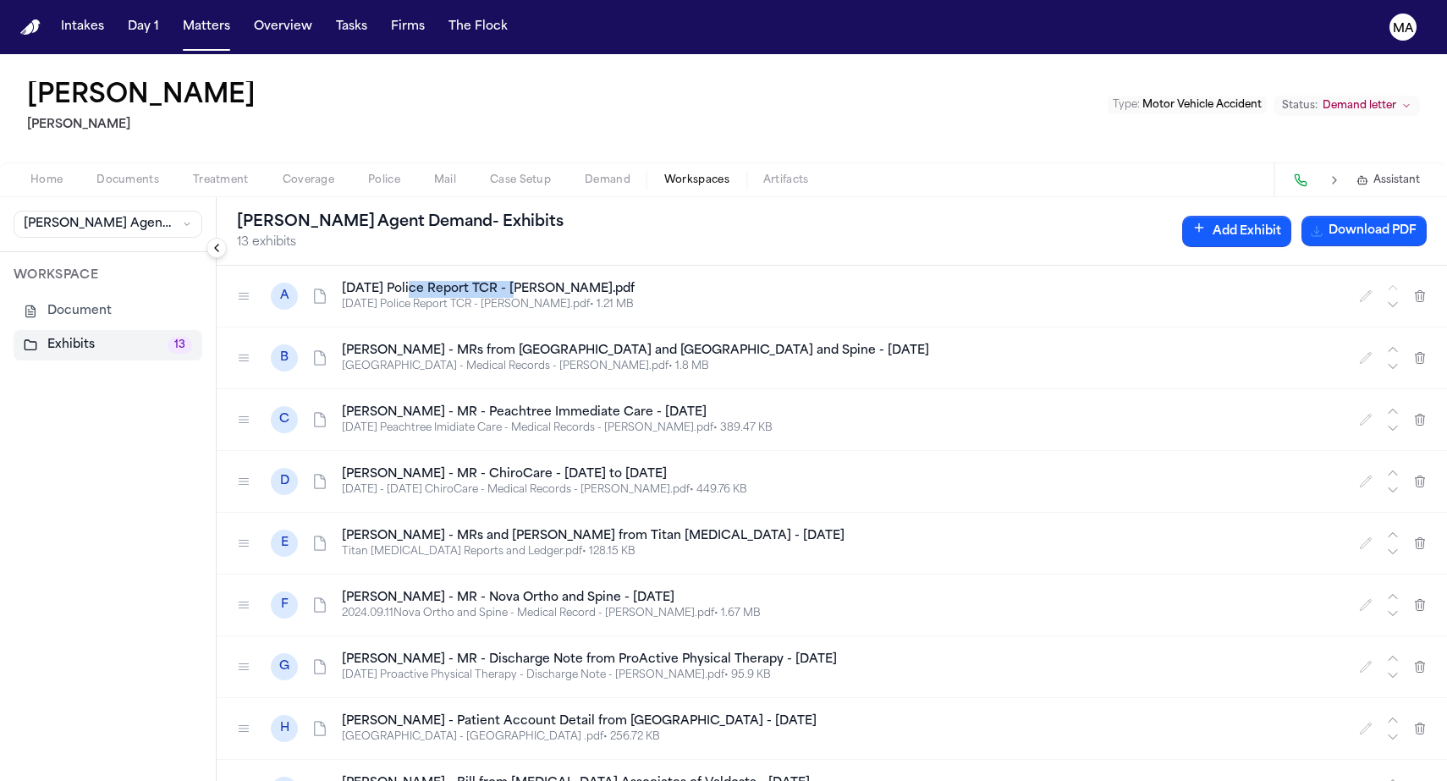
drag, startPoint x: 312, startPoint y: 163, endPoint x: 243, endPoint y: 159, distance: 69.5
click at [342, 281] on h4 "[DATE] Police Report TCR - [PERSON_NAME].pdf" at bounding box center [840, 289] width 997 height 17
click at [176, 13] on button "Matters" at bounding box center [206, 27] width 61 height 30
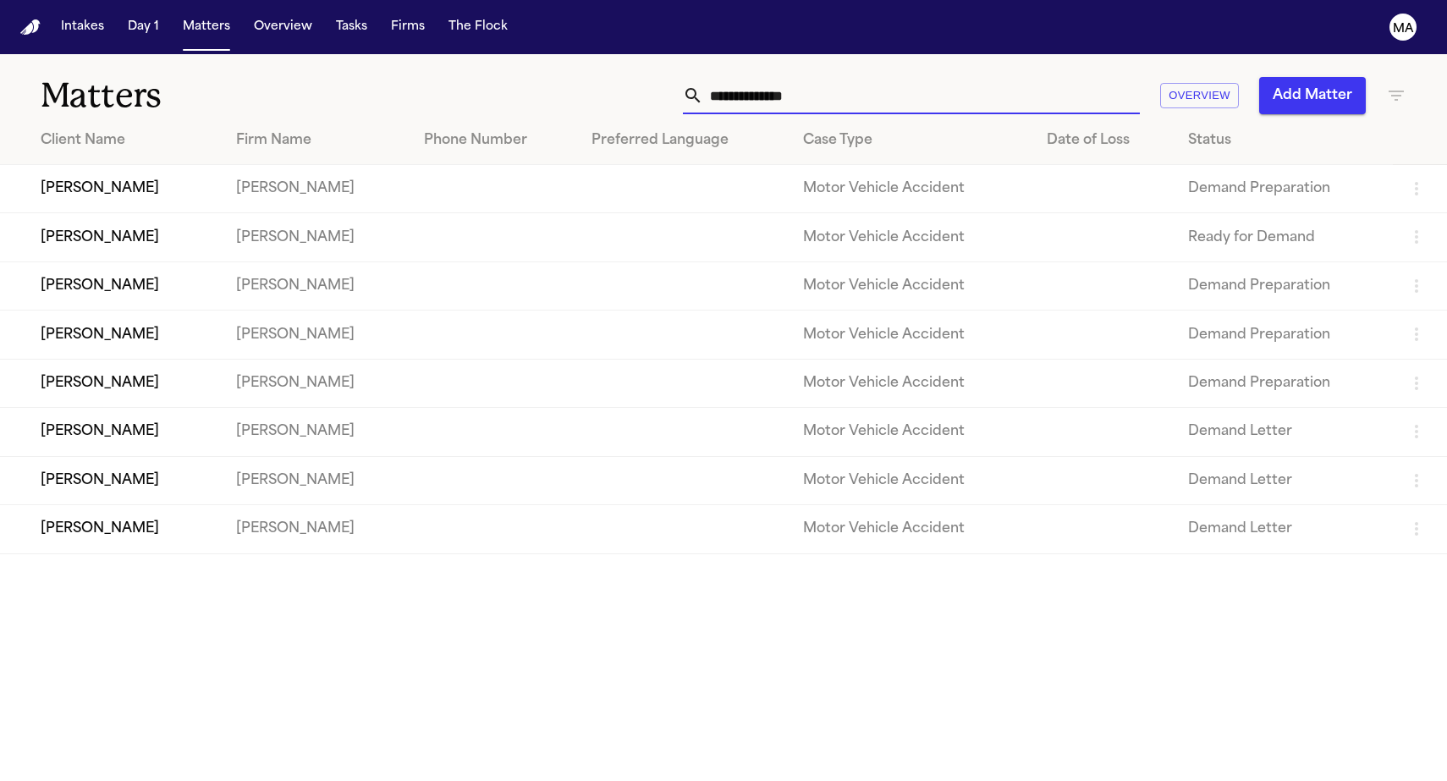
click at [1079, 77] on input "text" at bounding box center [921, 95] width 437 height 37
type input "*"
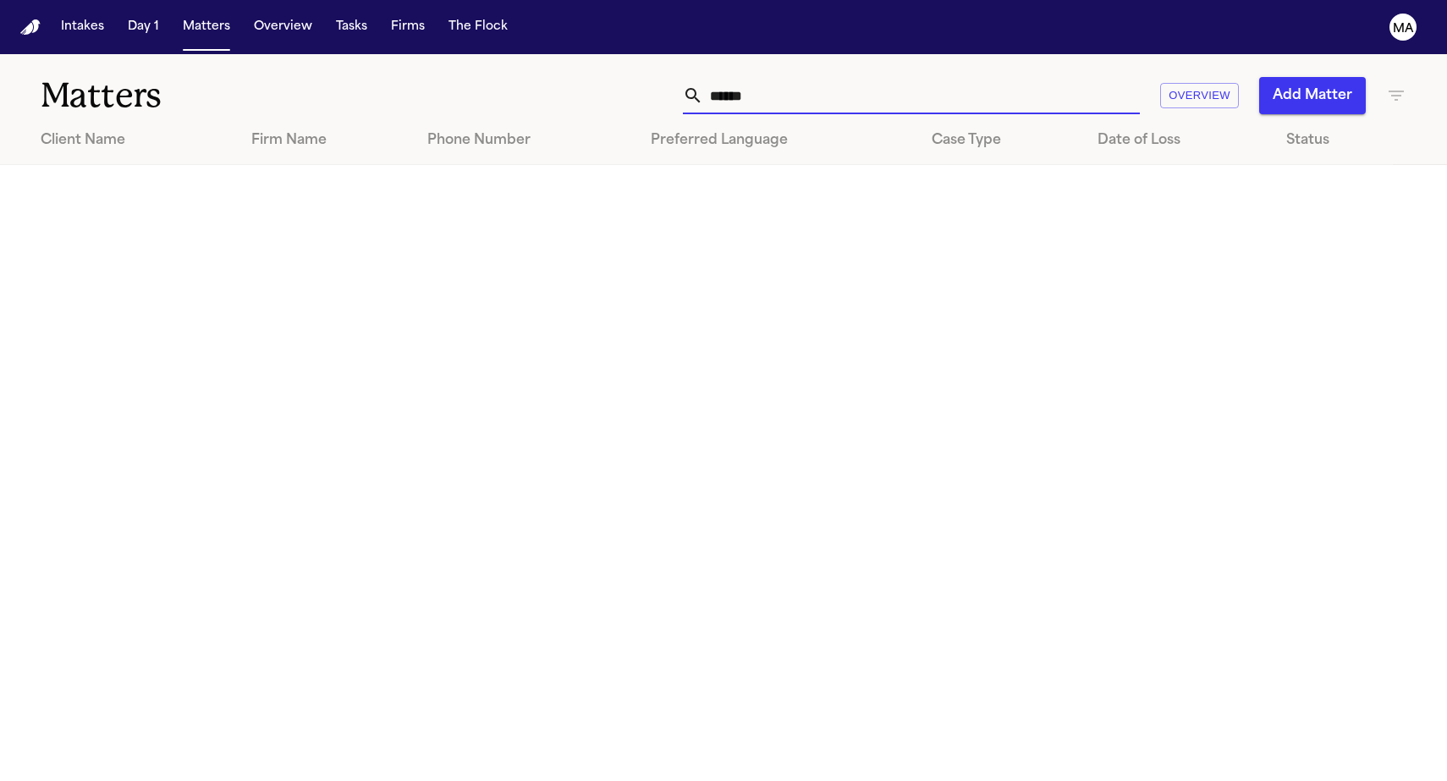
click at [1393, 91] on icon "button" at bounding box center [1396, 96] width 15 height 10
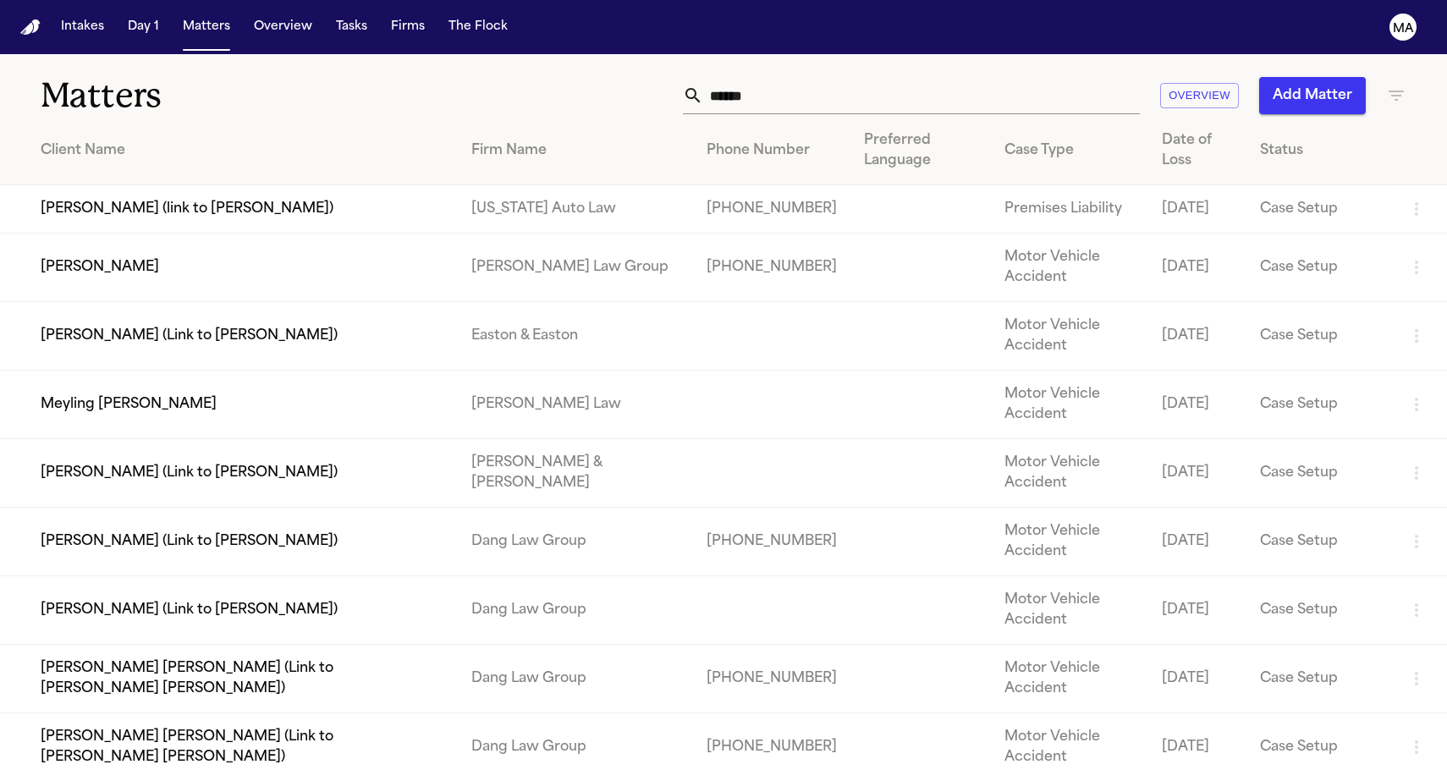
click at [1007, 780] on div at bounding box center [723, 781] width 1447 height 0
click at [1012, 77] on input "*****" at bounding box center [921, 95] width 437 height 37
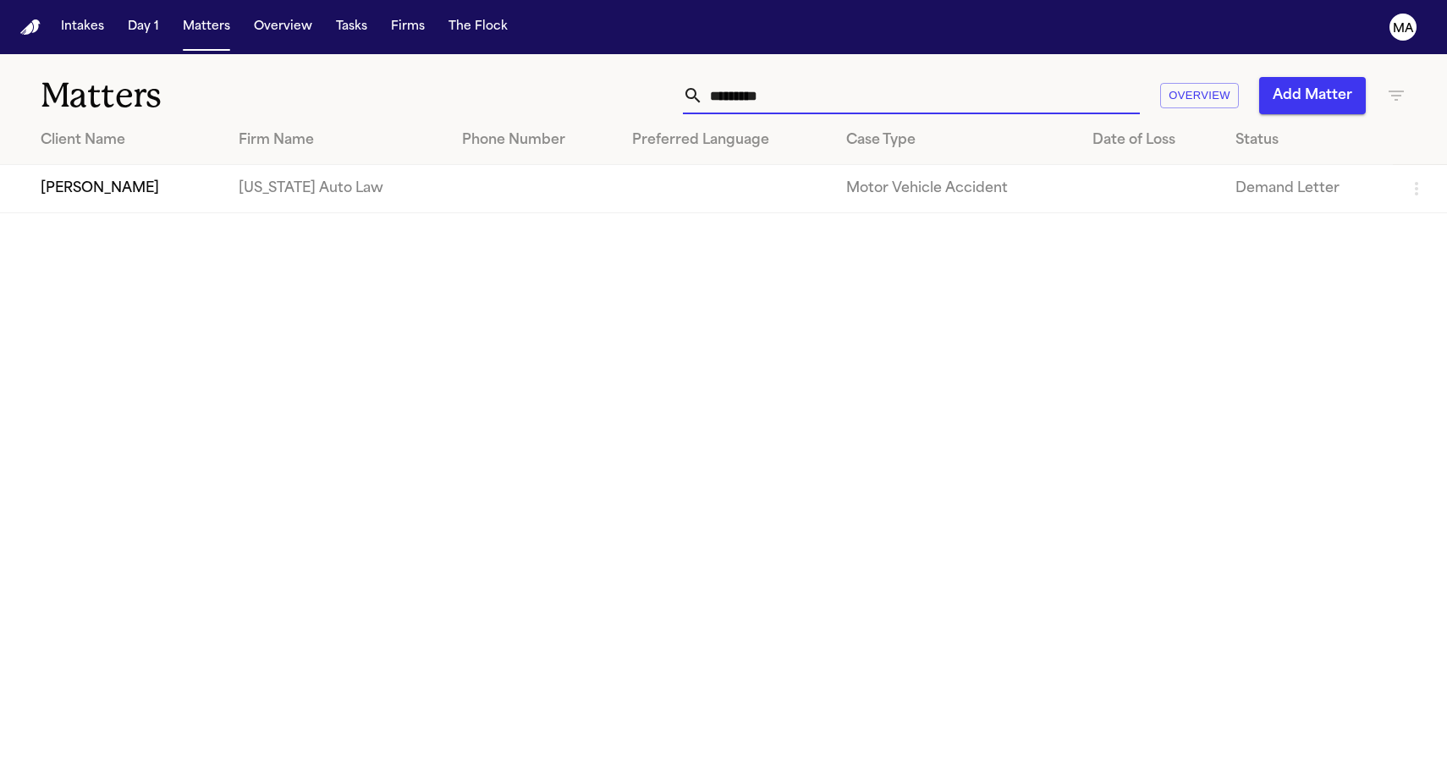
type input "**********"
drag, startPoint x: 1012, startPoint y: 72, endPoint x: 118, endPoint y: 135, distance: 896.0
click at [118, 165] on td "[PERSON_NAME]" at bounding box center [112, 189] width 225 height 48
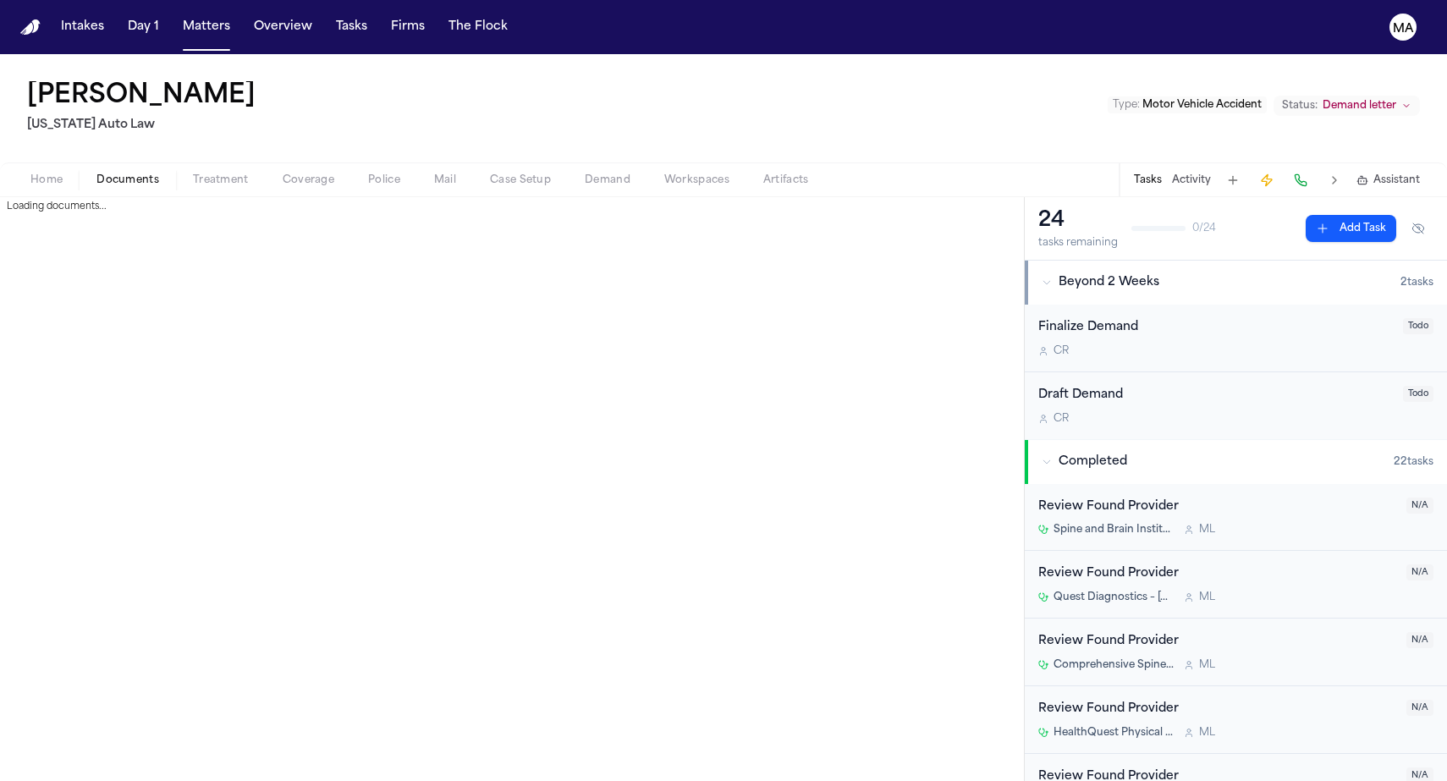
click at [97, 174] on span "Documents" at bounding box center [127, 181] width 63 height 14
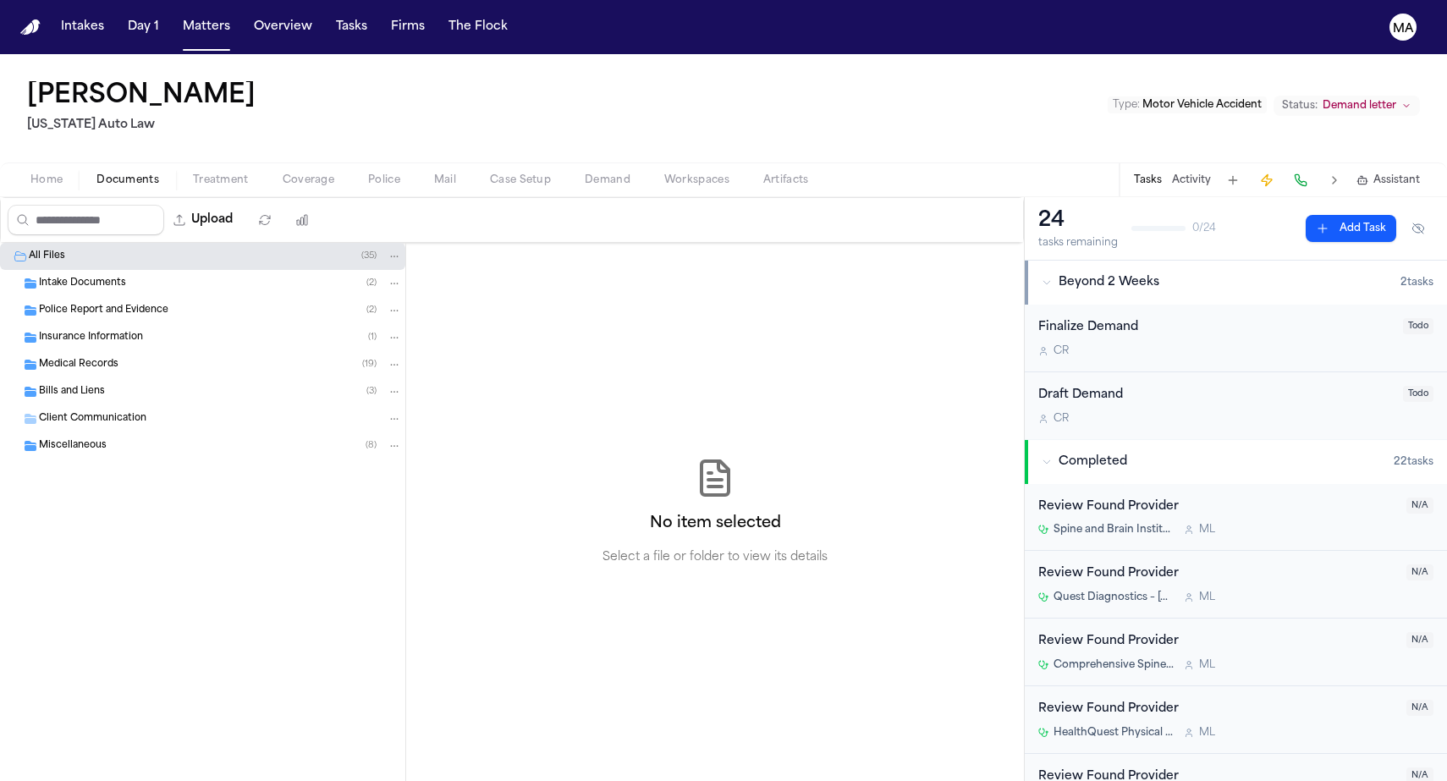
click at [107, 432] on div "Miscellaneous ( 8 )" at bounding box center [202, 445] width 405 height 27
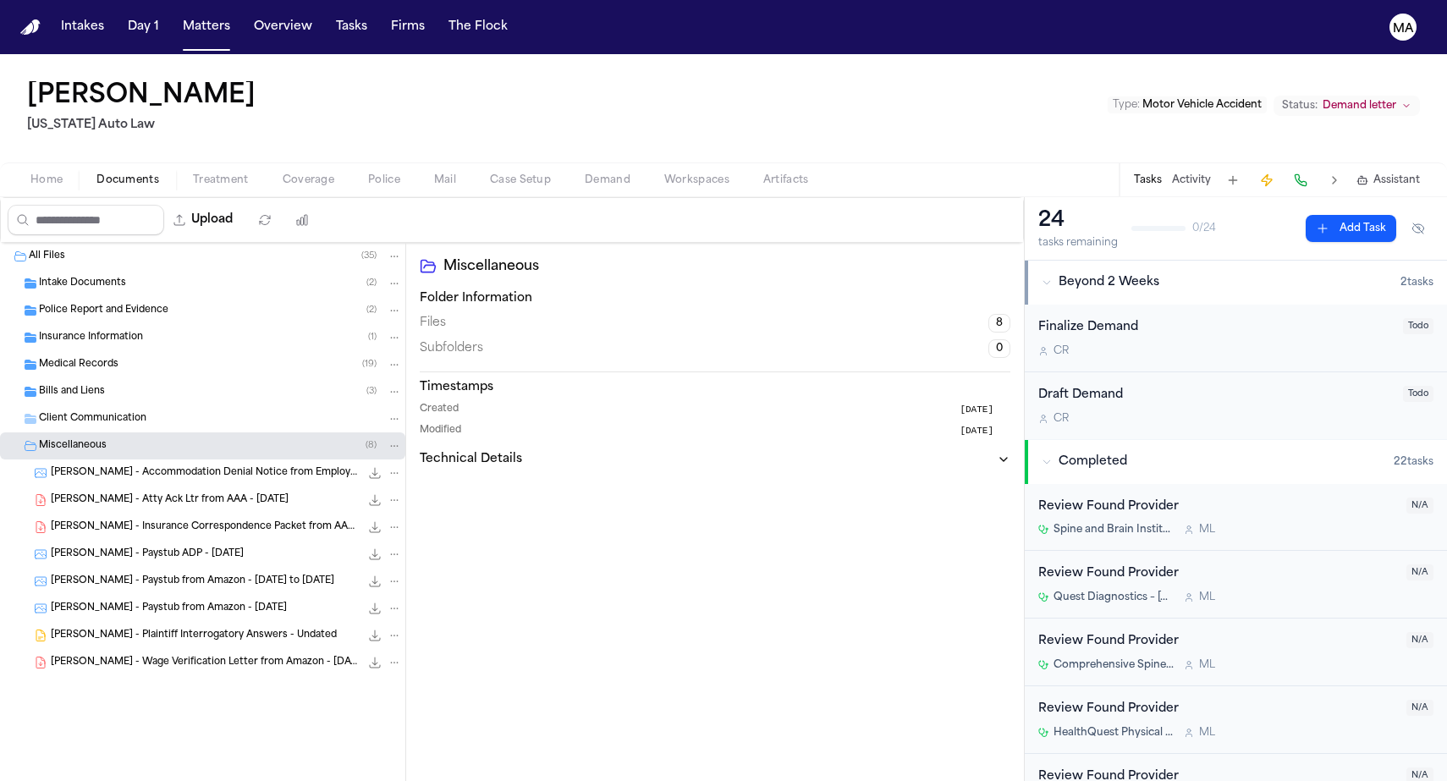
click at [85, 385] on span "Bills and Liens" at bounding box center [72, 392] width 66 height 14
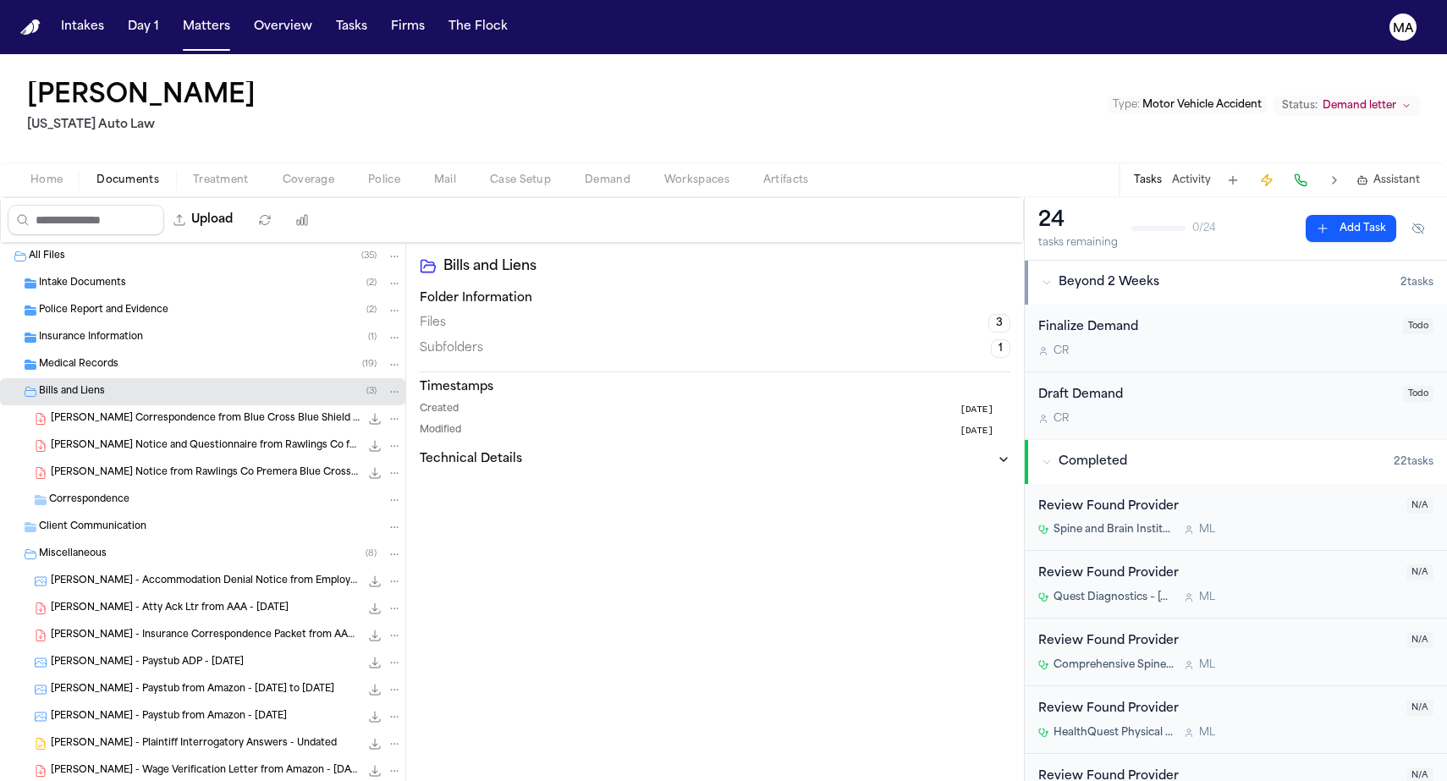
click at [81, 351] on div "Medical Records ( 19 )" at bounding box center [202, 364] width 405 height 27
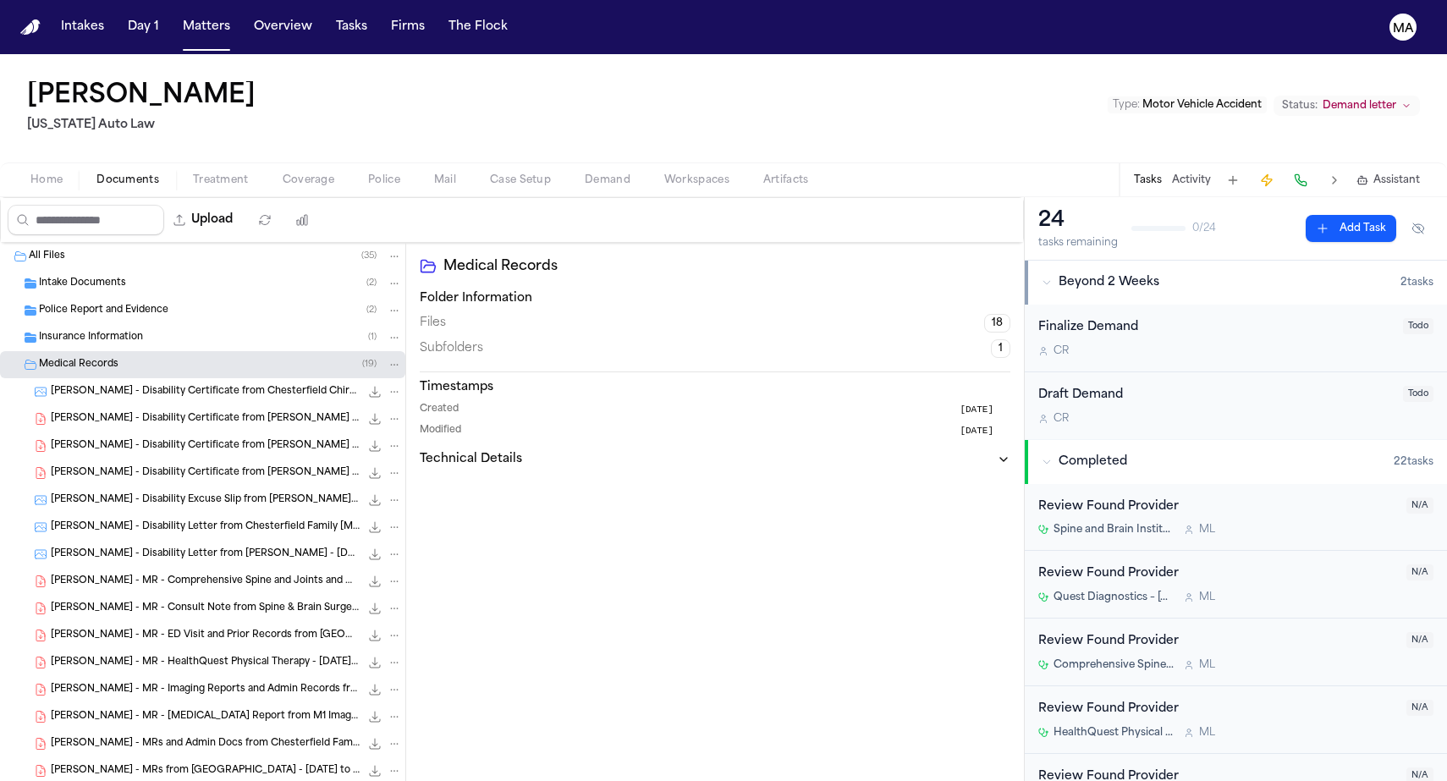
click at [121, 460] on div "[PERSON_NAME] - Disability Certificate from [PERSON_NAME] - [DATE] to [DATE] 54…" at bounding box center [202, 473] width 405 height 27
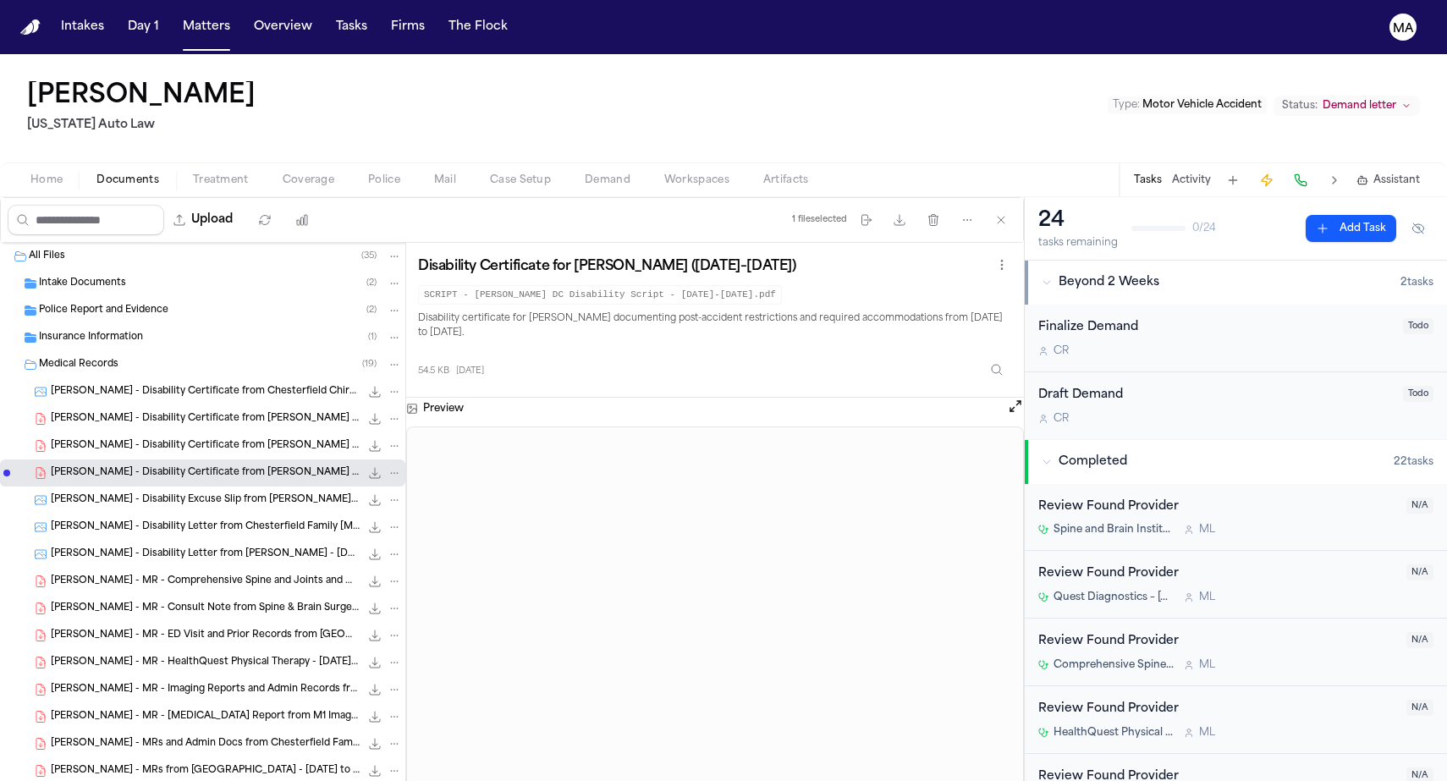
click at [1396, 174] on button "Assistant" at bounding box center [1388, 181] width 63 height 14
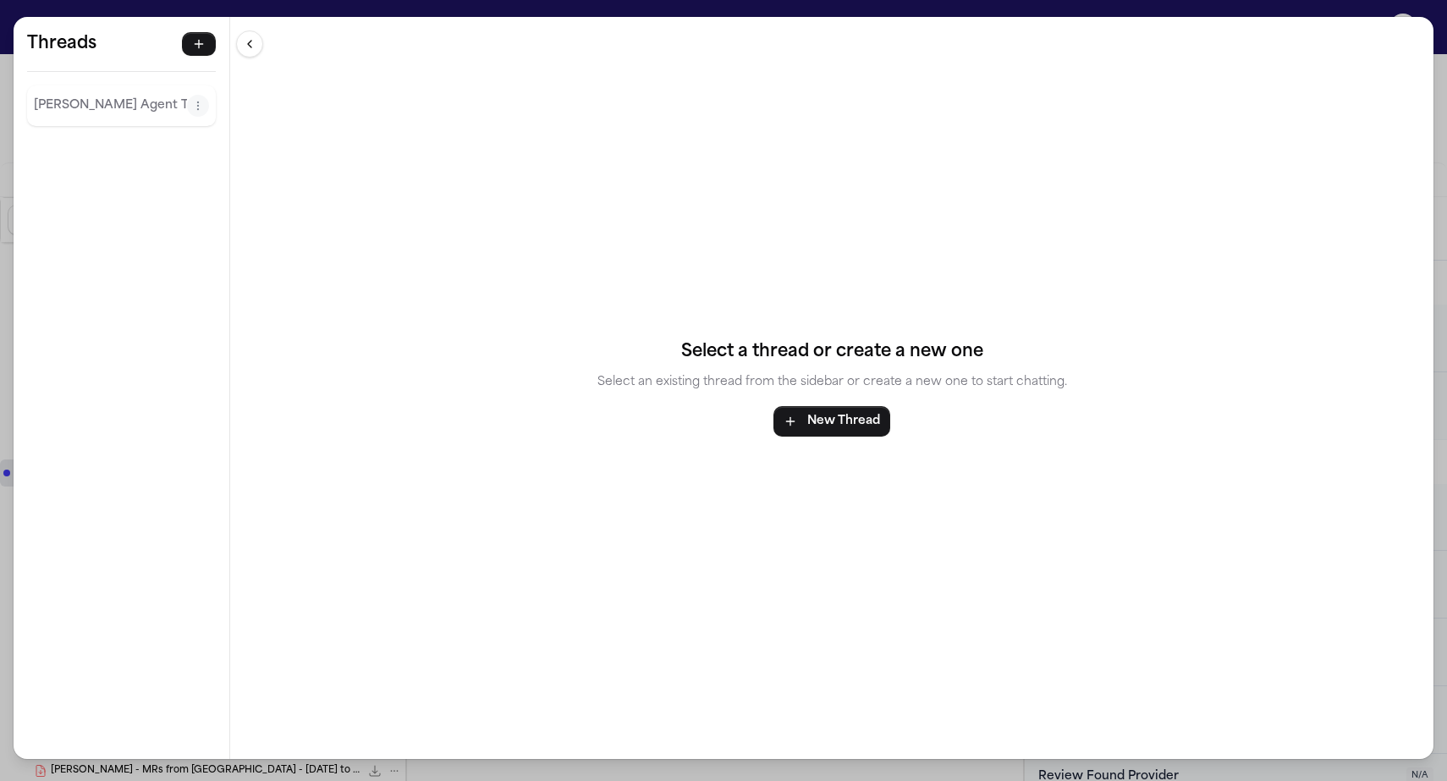
click at [43, 85] on div "[PERSON_NAME] Agent Thread" at bounding box center [121, 105] width 189 height 41
click at [34, 96] on p "[PERSON_NAME] Agent Thread" at bounding box center [110, 106] width 153 height 20
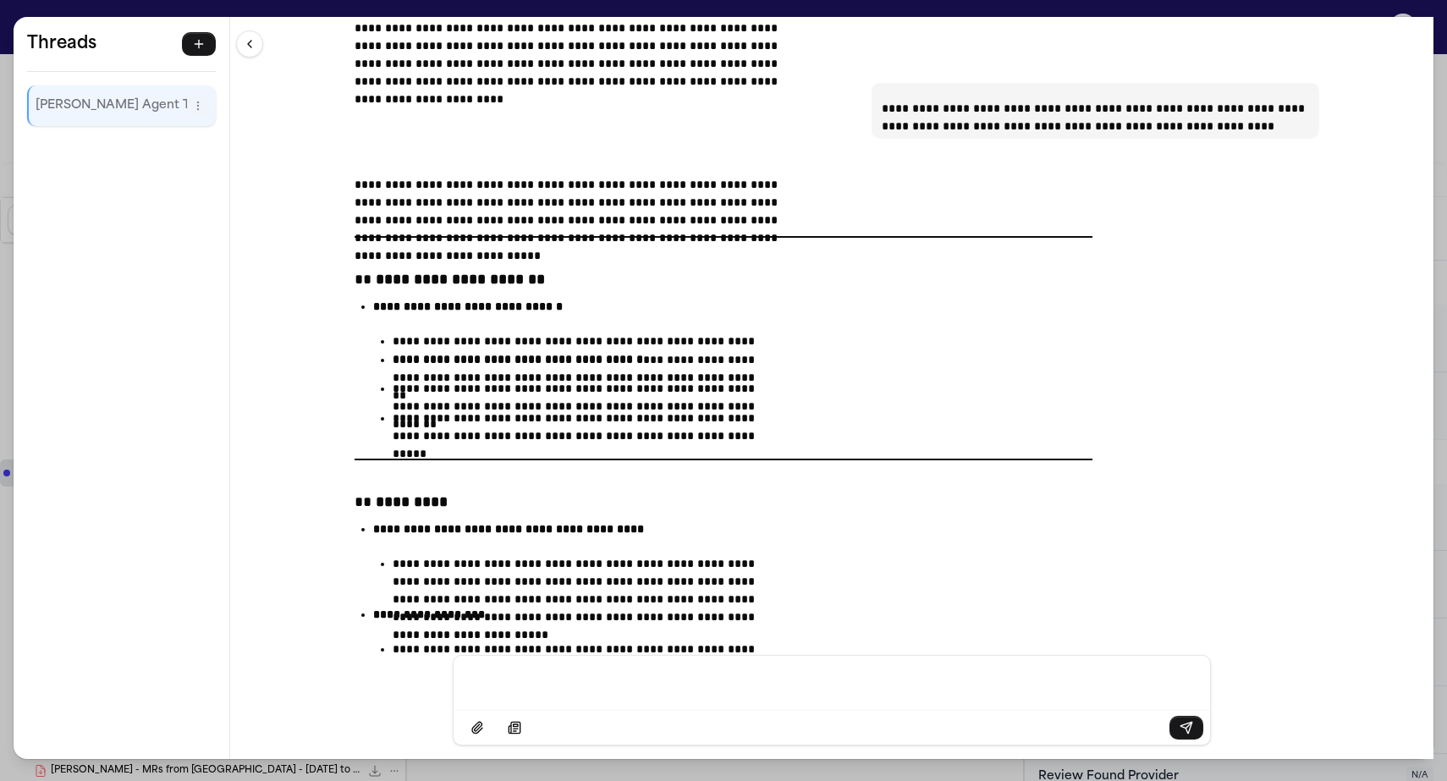
scroll to position [44105, 0]
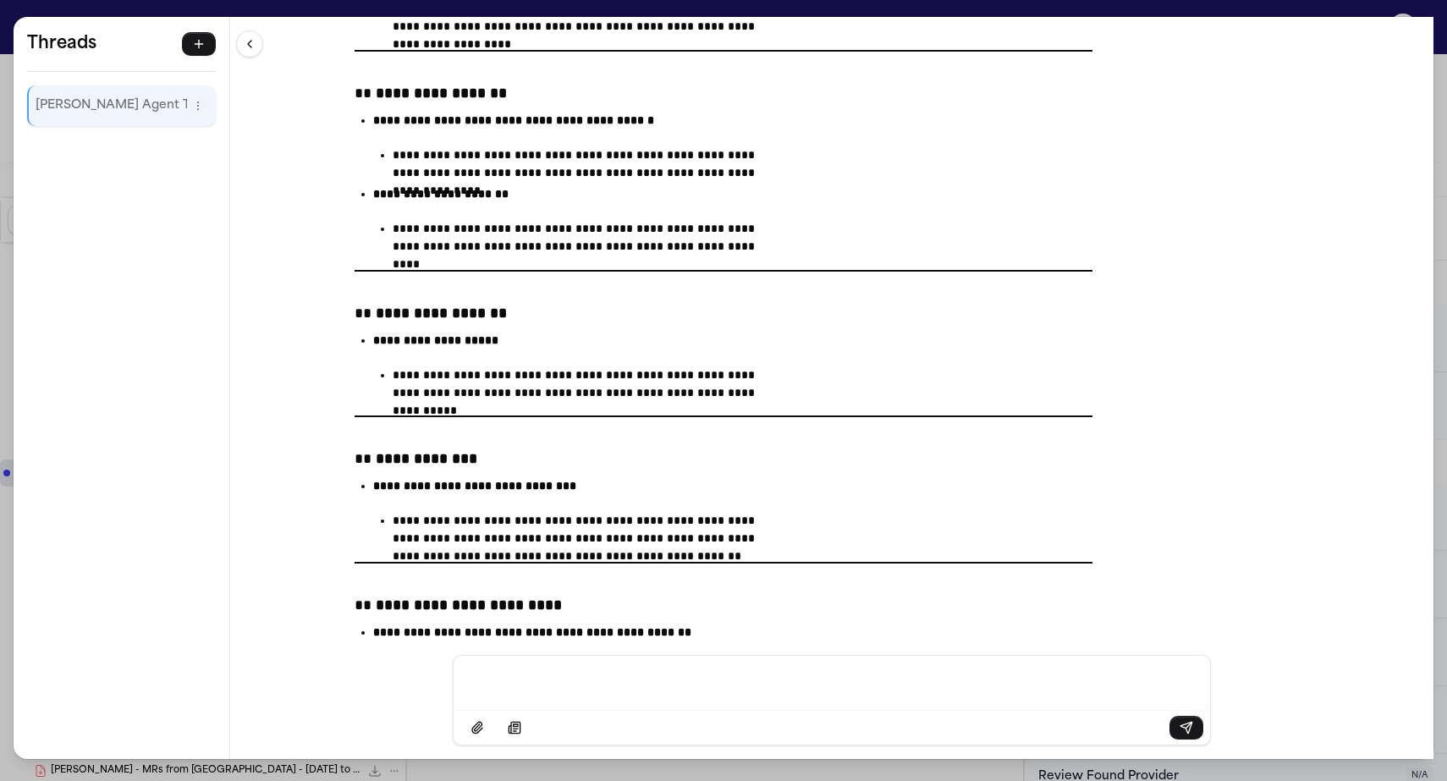
click at [341, 8] on div "**********" at bounding box center [723, 390] width 1447 height 781
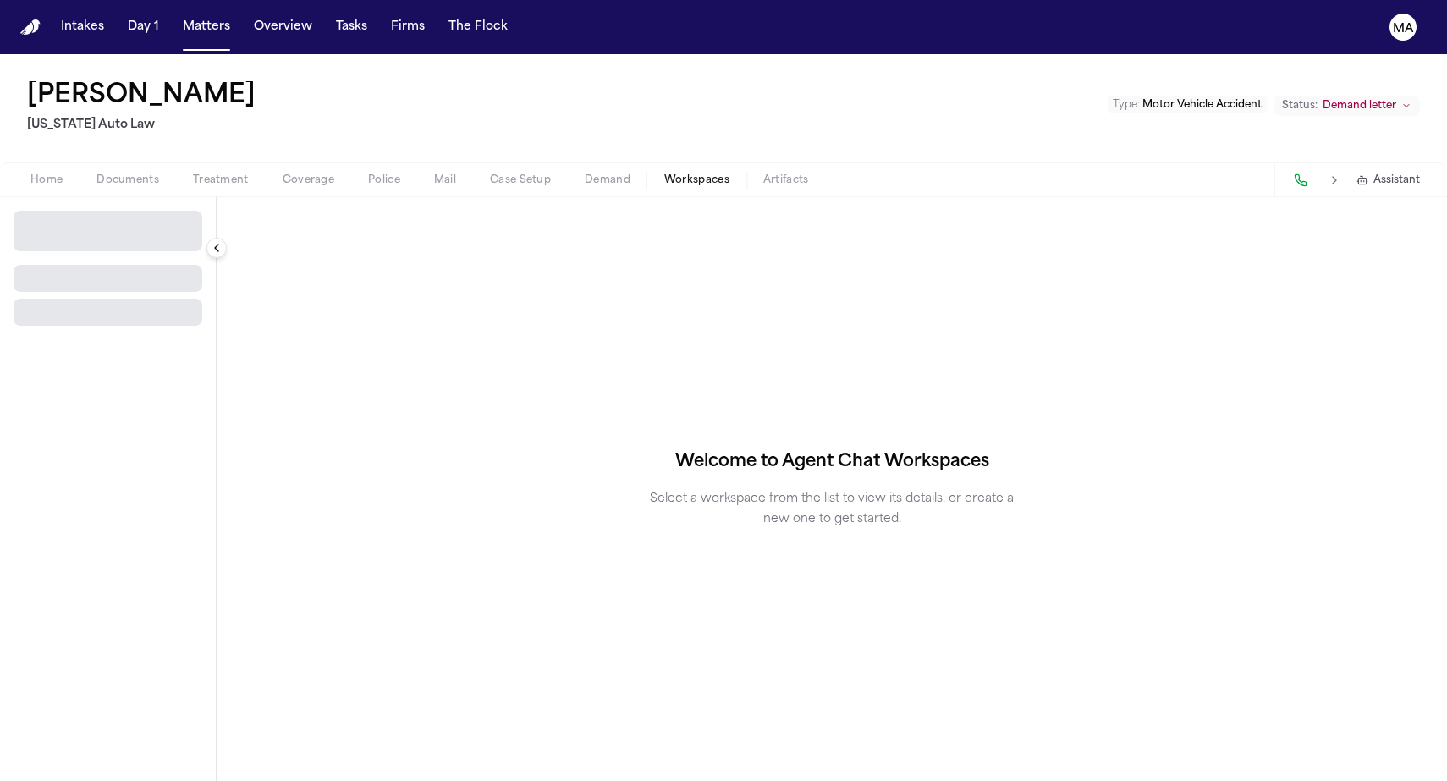
click at [664, 174] on span "Workspaces" at bounding box center [696, 181] width 65 height 14
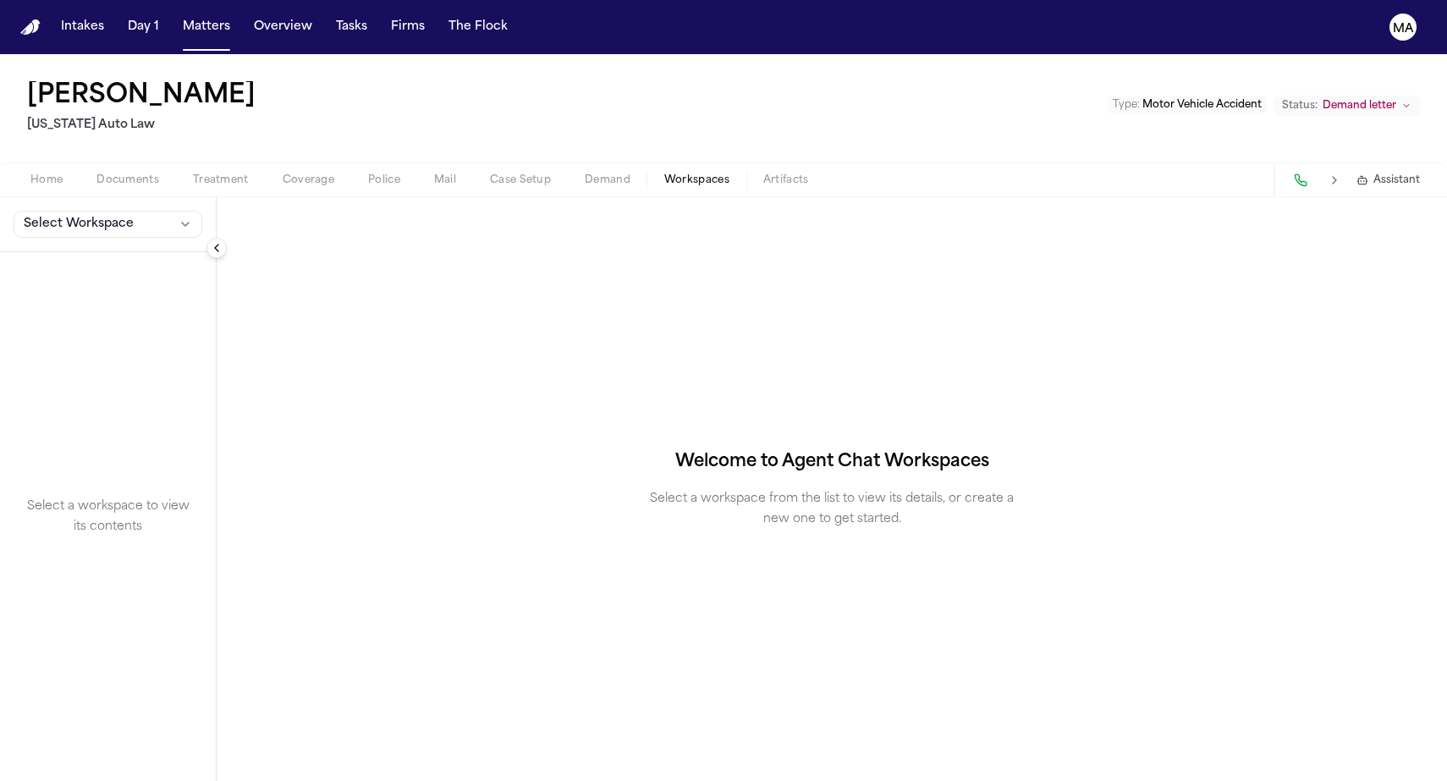
click at [389, 162] on div "Home Documents Treatment Coverage Police Mail Case Setup Demand Workspaces Arti…" at bounding box center [723, 179] width 1447 height 34
click at [585, 174] on span "Demand" at bounding box center [608, 181] width 46 height 14
